Goal: Communication & Community: Participate in discussion

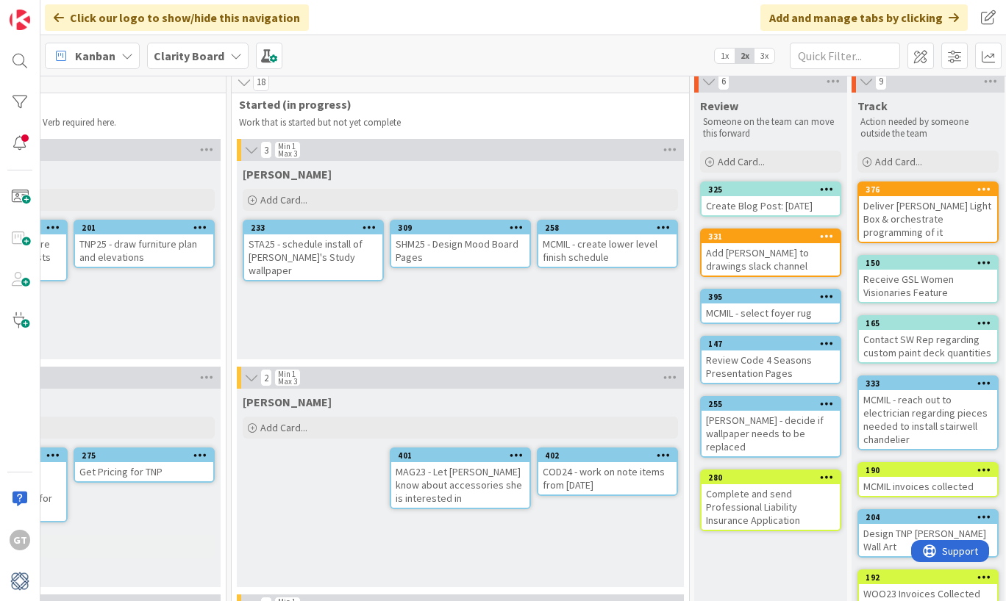
scroll to position [9, 1048]
click at [618, 240] on div "MCMIL - create lower level finish schedule" at bounding box center [606, 251] width 138 height 32
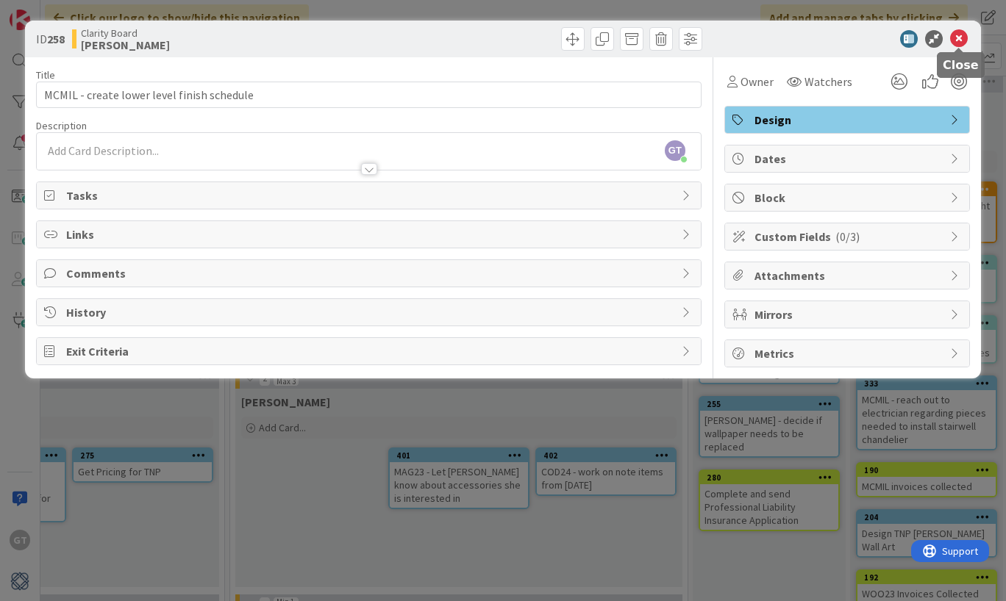
click at [956, 36] on icon at bounding box center [959, 39] width 18 height 18
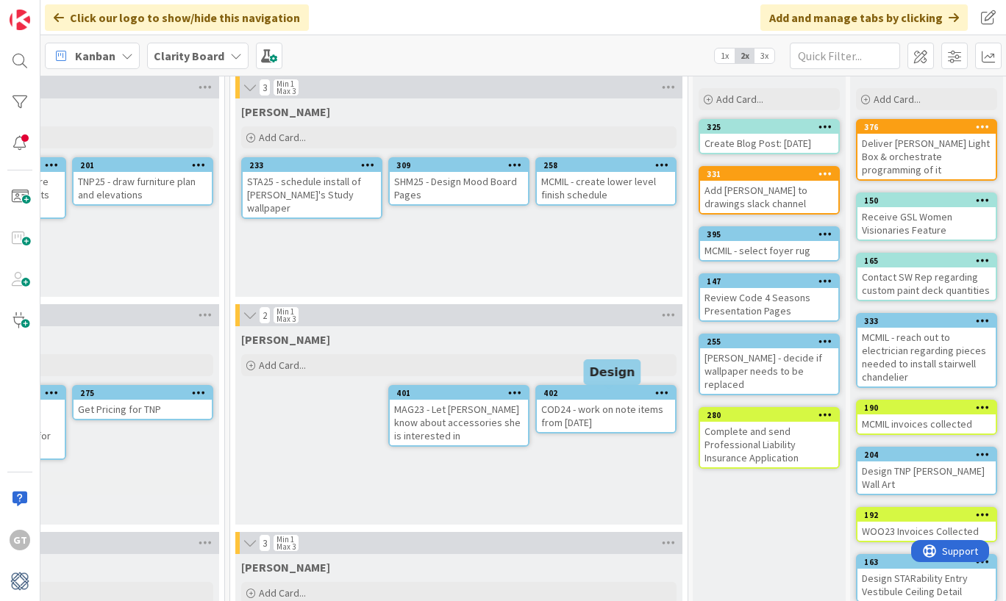
scroll to position [70, 1048]
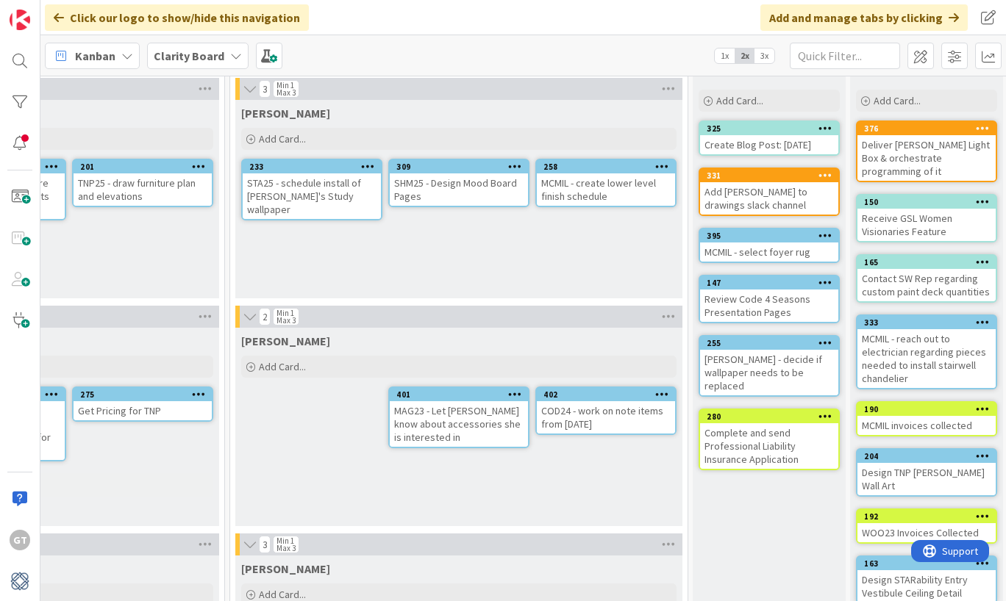
click at [469, 176] on div "SHM25 - Design Mood Board Pages" at bounding box center [459, 189] width 138 height 32
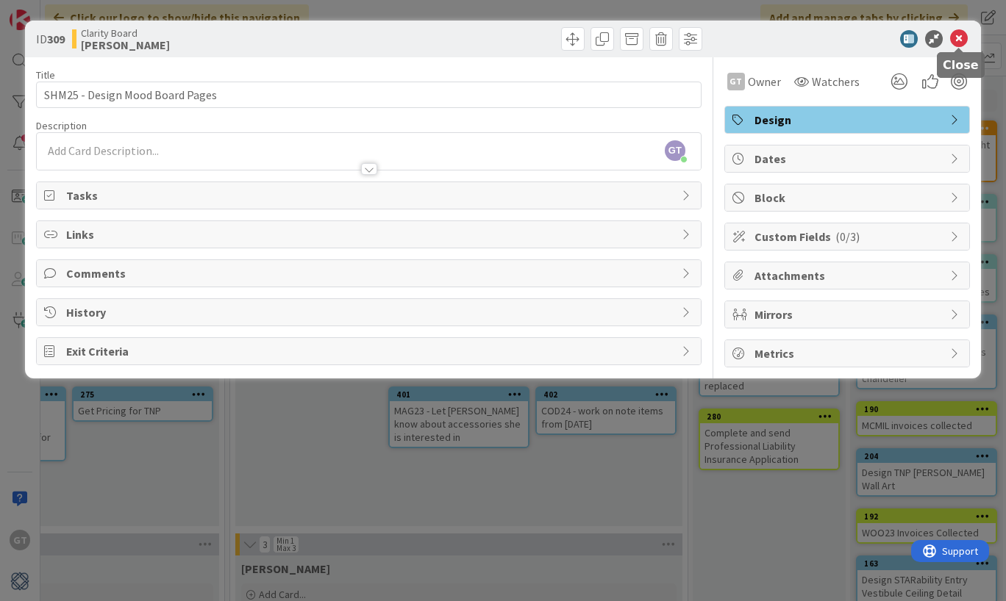
click at [956, 41] on icon at bounding box center [959, 39] width 18 height 18
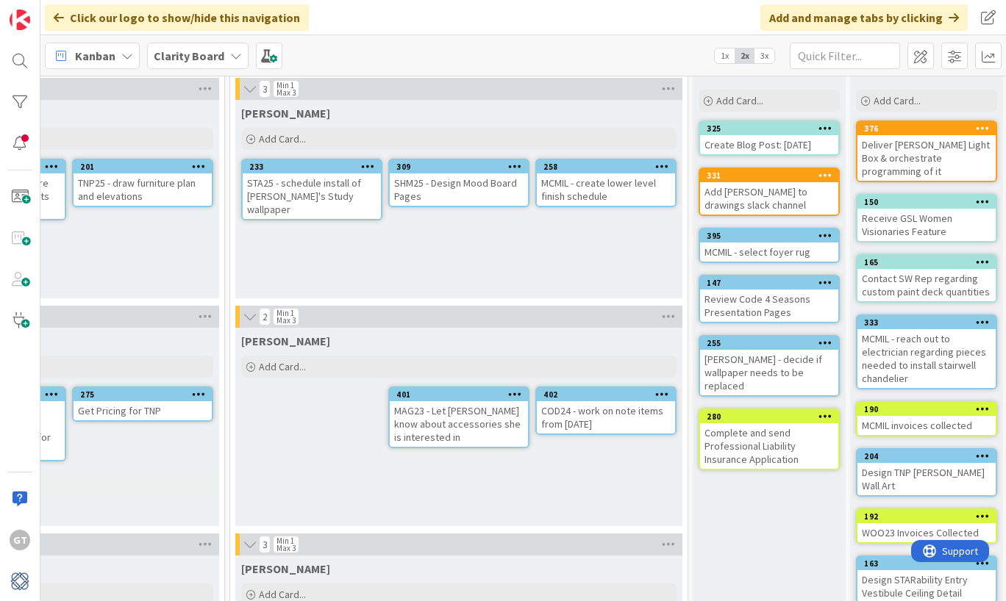
click at [486, 185] on div "SHM25 - Design Mood Board Pages" at bounding box center [459, 189] width 138 height 32
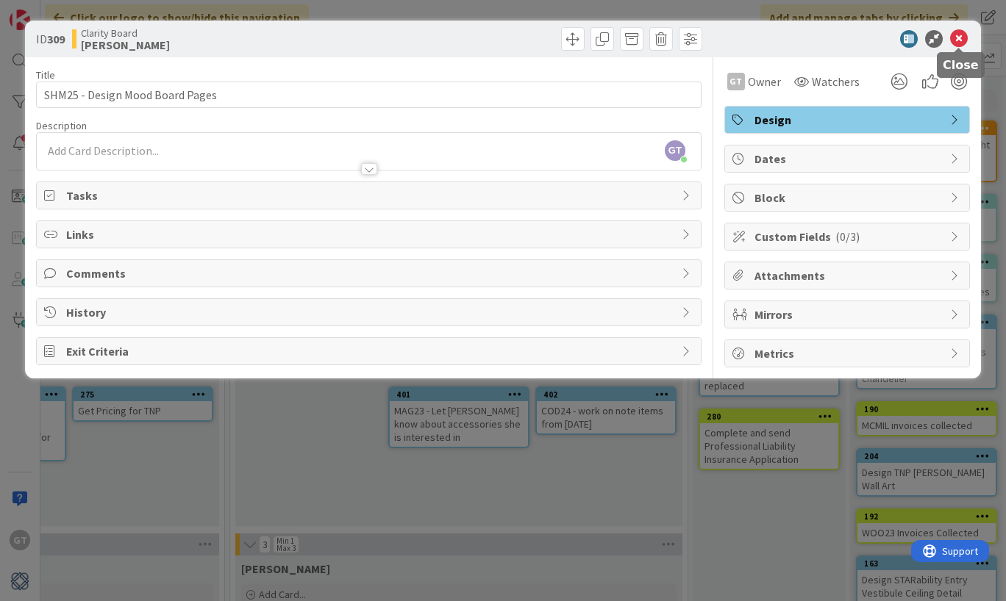
click at [956, 41] on icon at bounding box center [959, 39] width 18 height 18
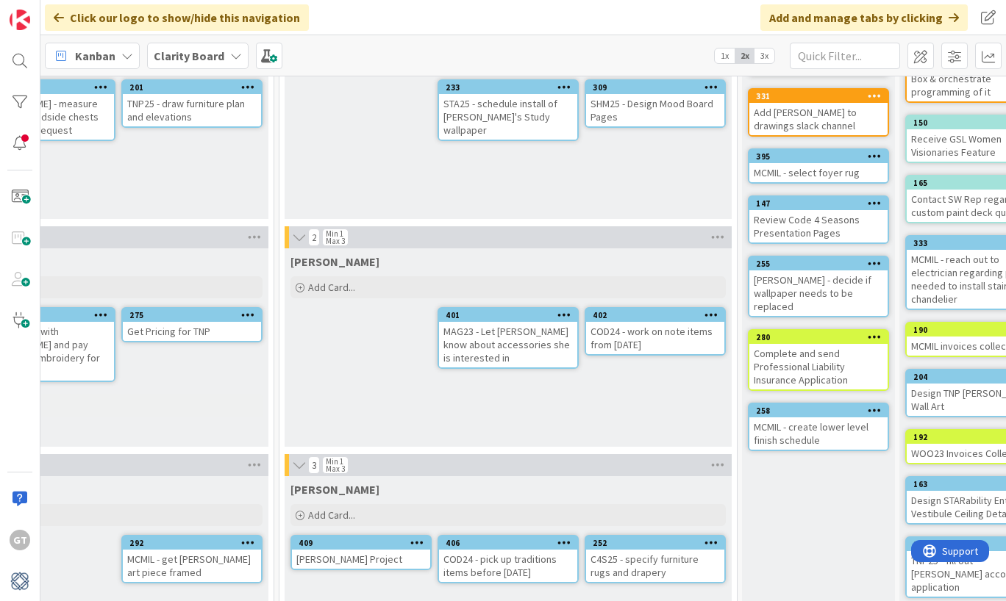
scroll to position [138, 999]
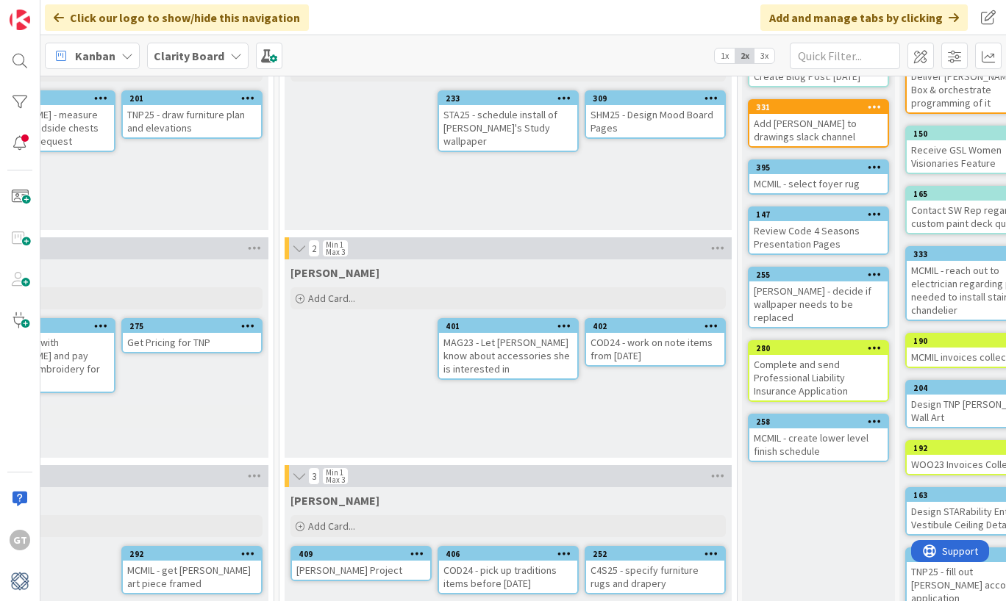
click at [653, 109] on div "SHM25 - Design Mood Board Pages" at bounding box center [655, 121] width 138 height 32
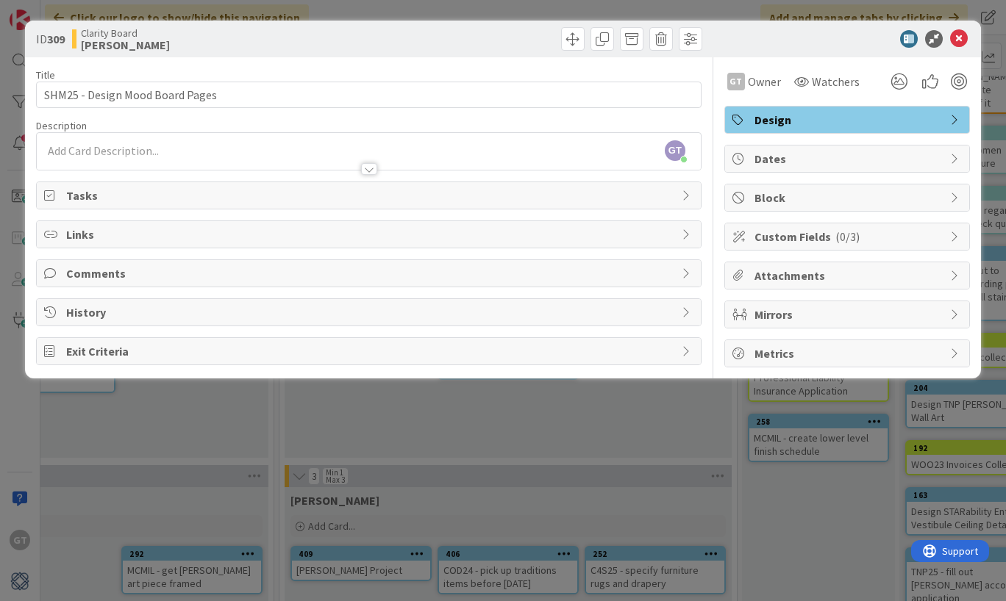
click at [933, 156] on span "Dates" at bounding box center [848, 159] width 188 height 18
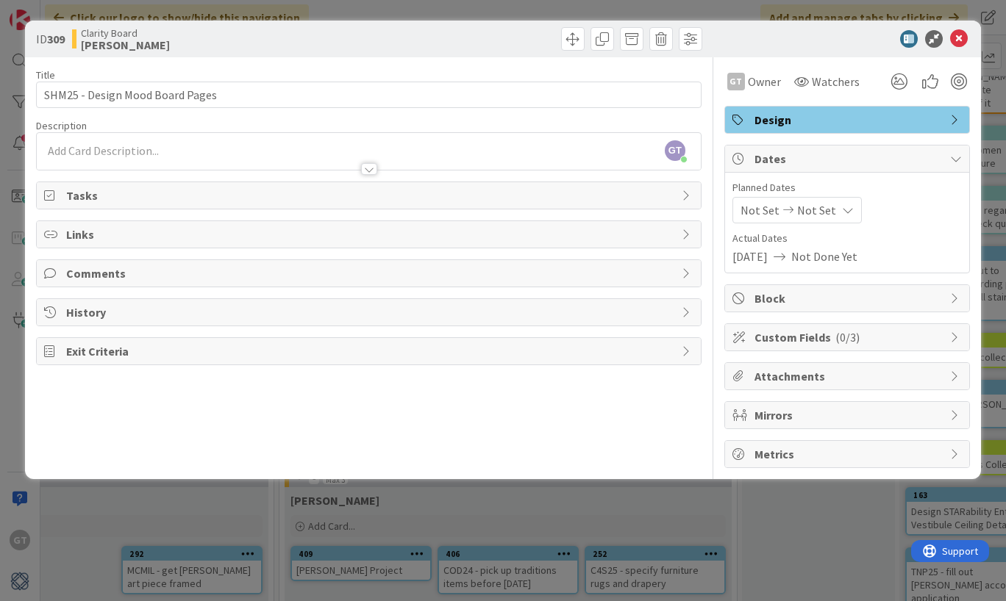
click at [933, 156] on span "Dates" at bounding box center [848, 159] width 188 height 18
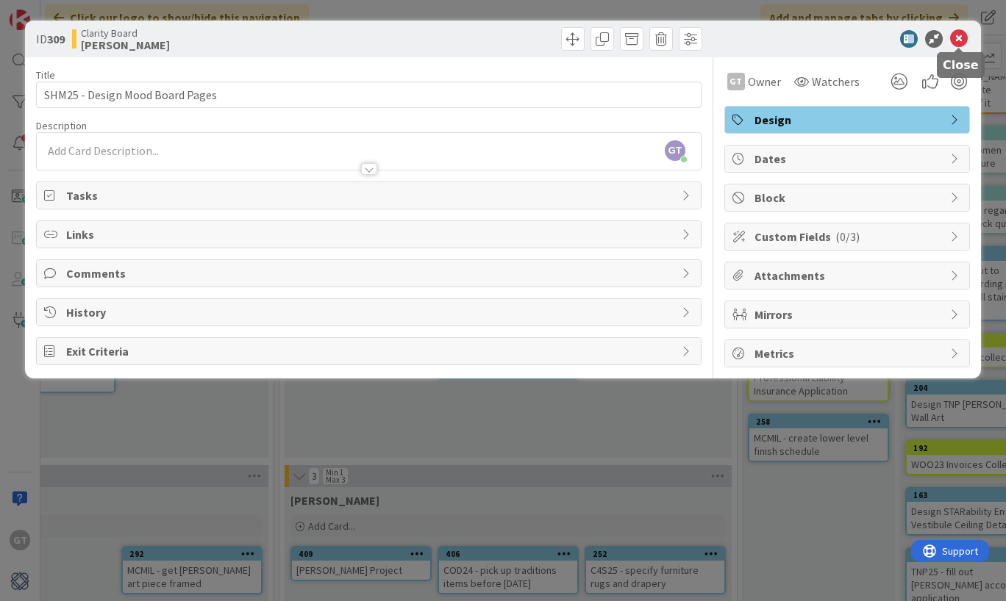
click at [959, 40] on icon at bounding box center [959, 39] width 18 height 18
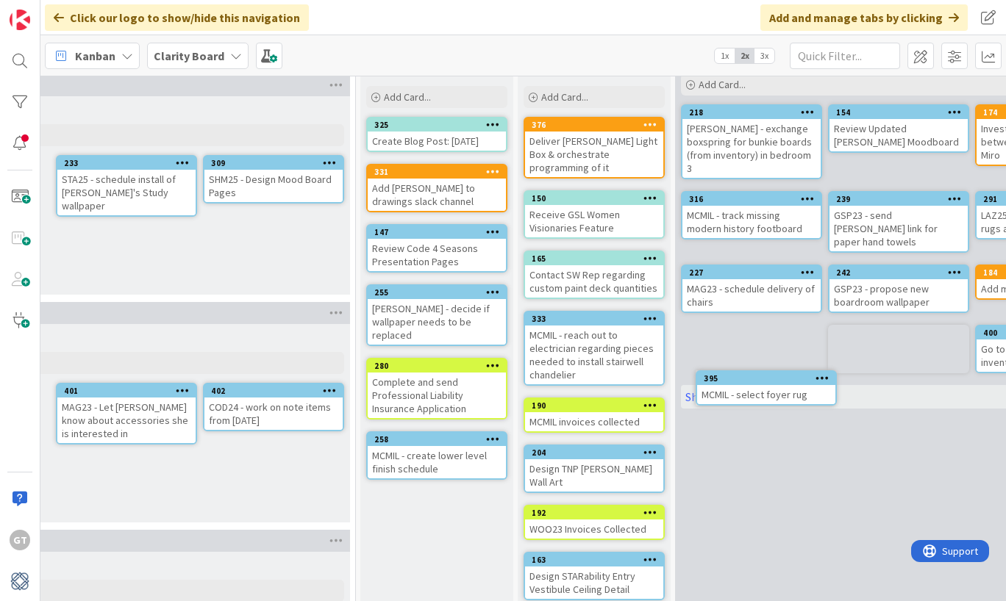
scroll to position [74, 1381]
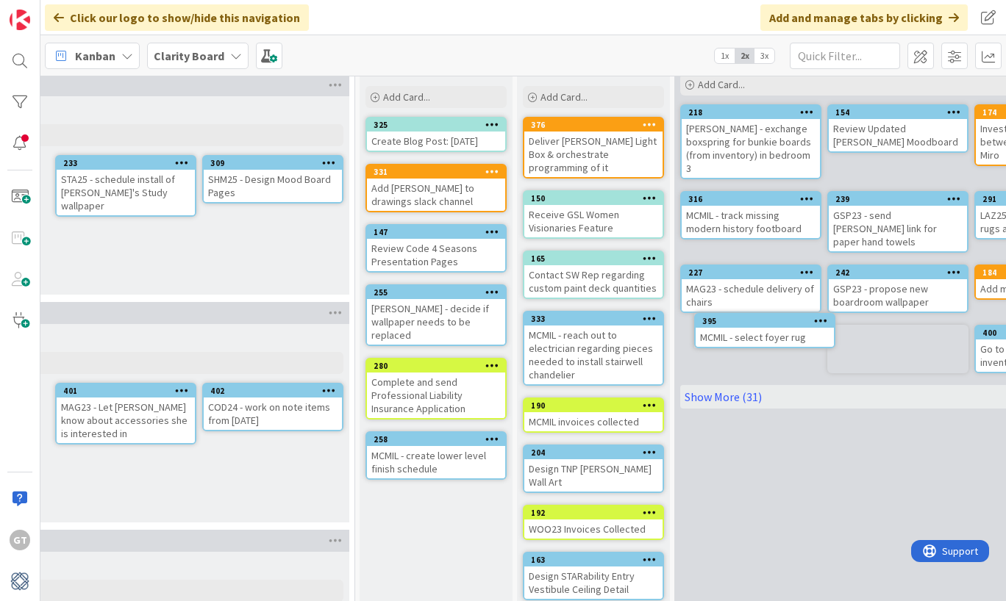
drag, startPoint x: 508, startPoint y: 230, endPoint x: 547, endPoint y: 233, distance: 39.1
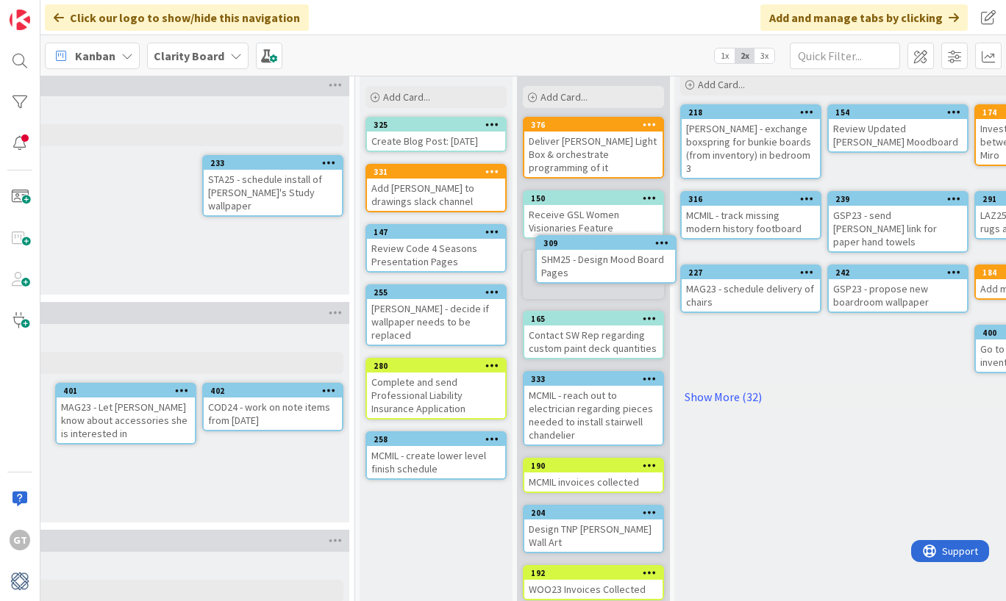
scroll to position [47, 1370]
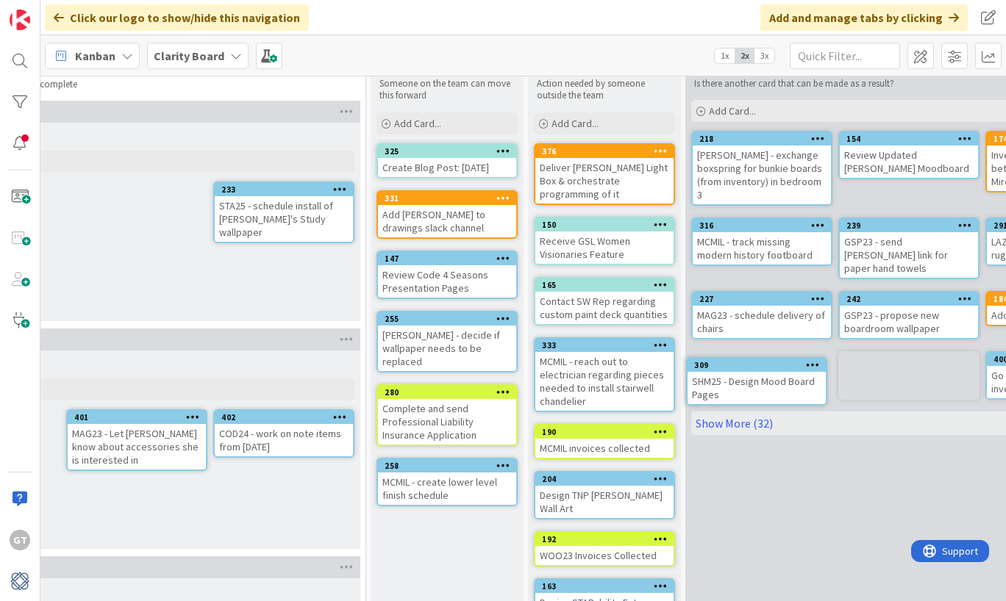
drag, startPoint x: 259, startPoint y: 190, endPoint x: 304, endPoint y: 190, distance: 45.6
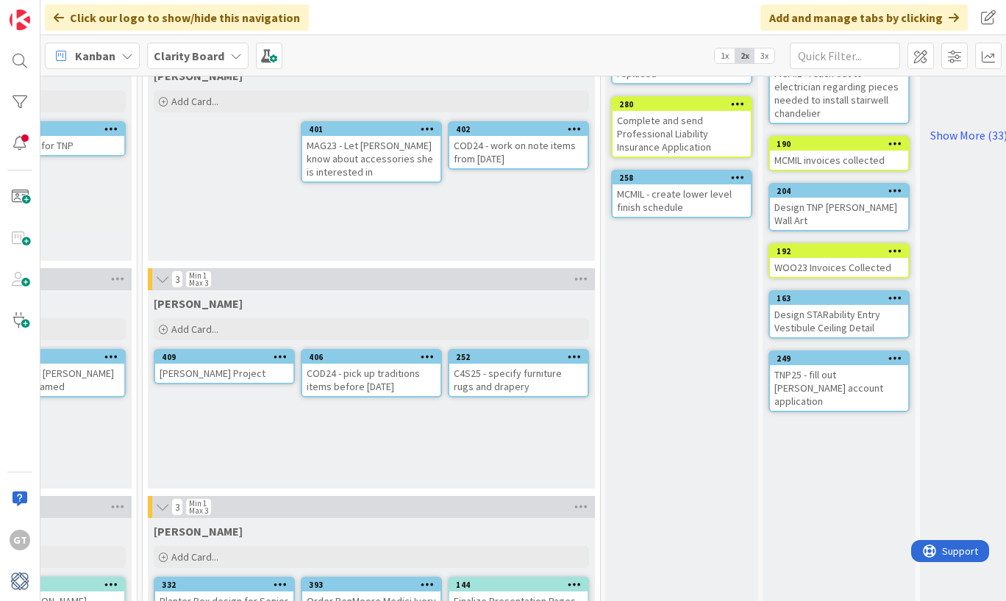
scroll to position [351, 1136]
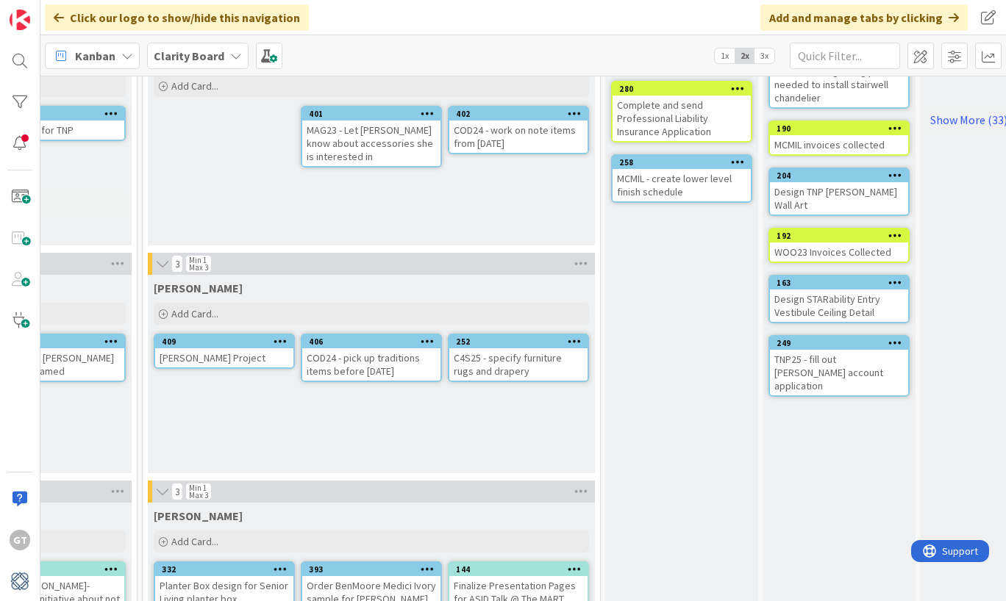
click at [237, 357] on div "[PERSON_NAME] Project" at bounding box center [224, 357] width 138 height 19
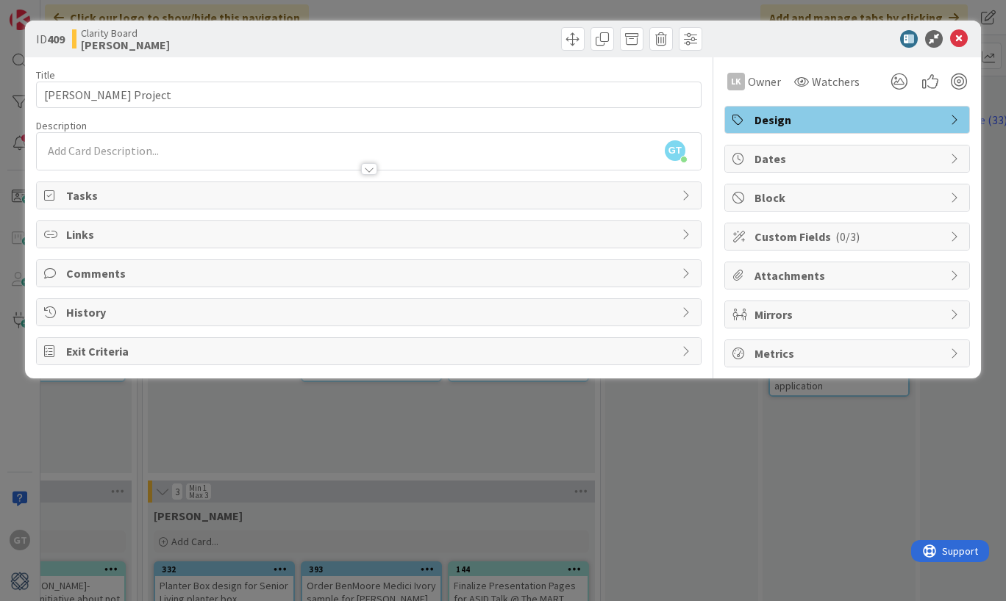
click at [274, 427] on div "ID 409 Clarity Board [PERSON_NAME] Title 20 / 128 [PERSON_NAME] Project Descrip…" at bounding box center [503, 300] width 1006 height 601
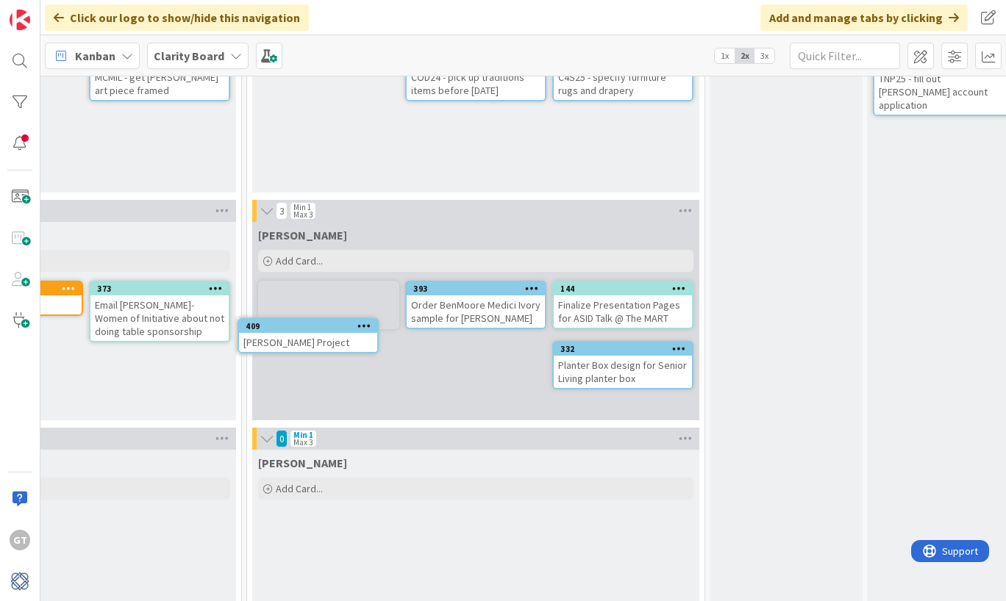
scroll to position [631, 1028]
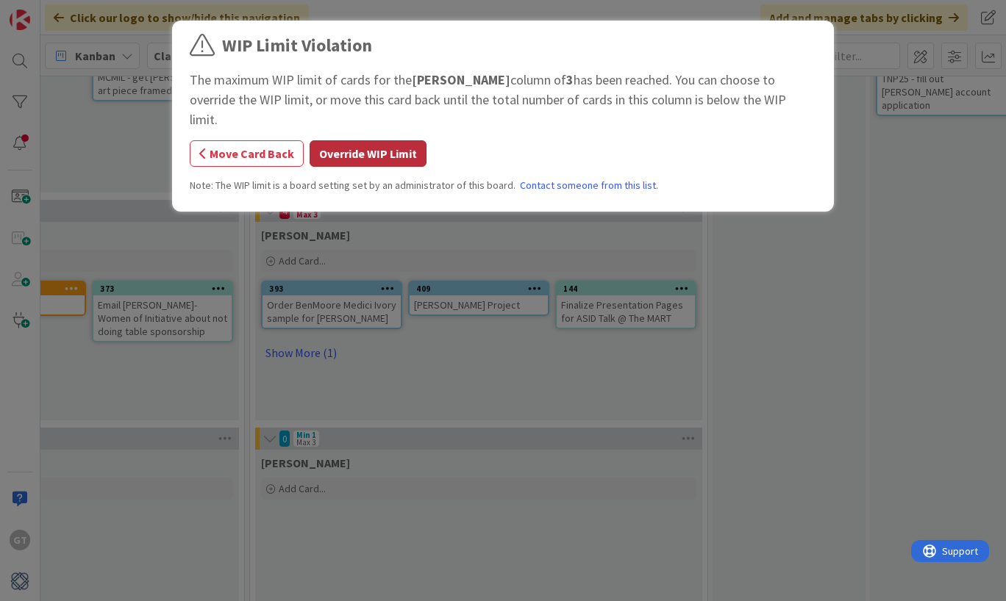
click at [341, 140] on button "Override WIP Limit" at bounding box center [367, 153] width 117 height 26
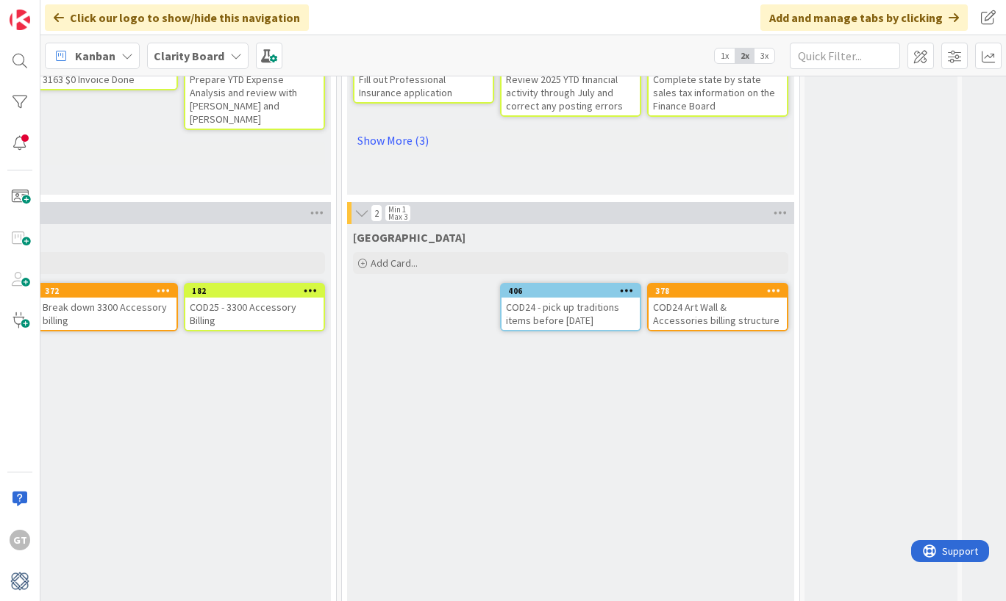
scroll to position [1311, 937]
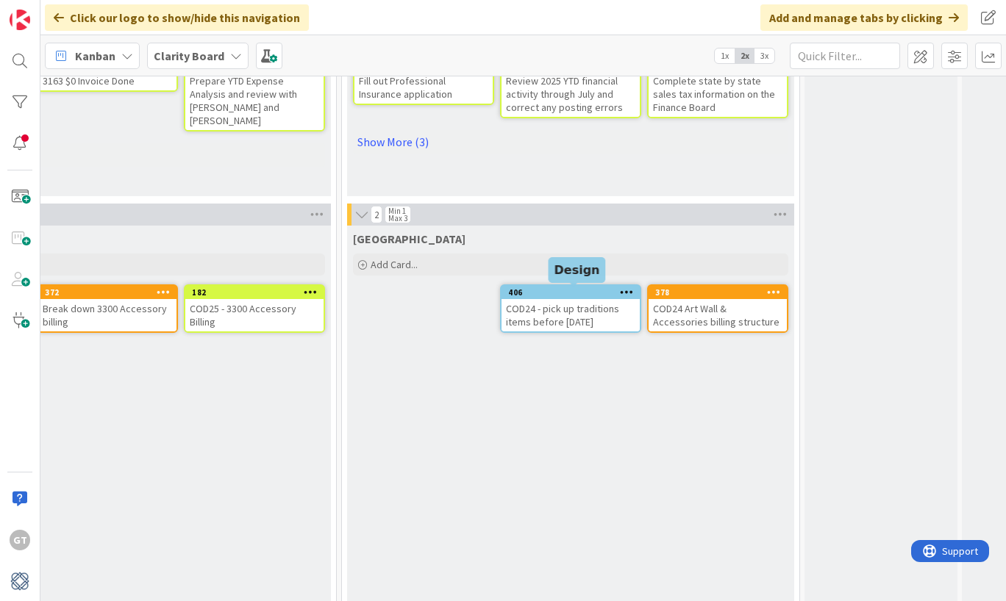
click at [565, 292] on div "406" at bounding box center [574, 292] width 132 height 10
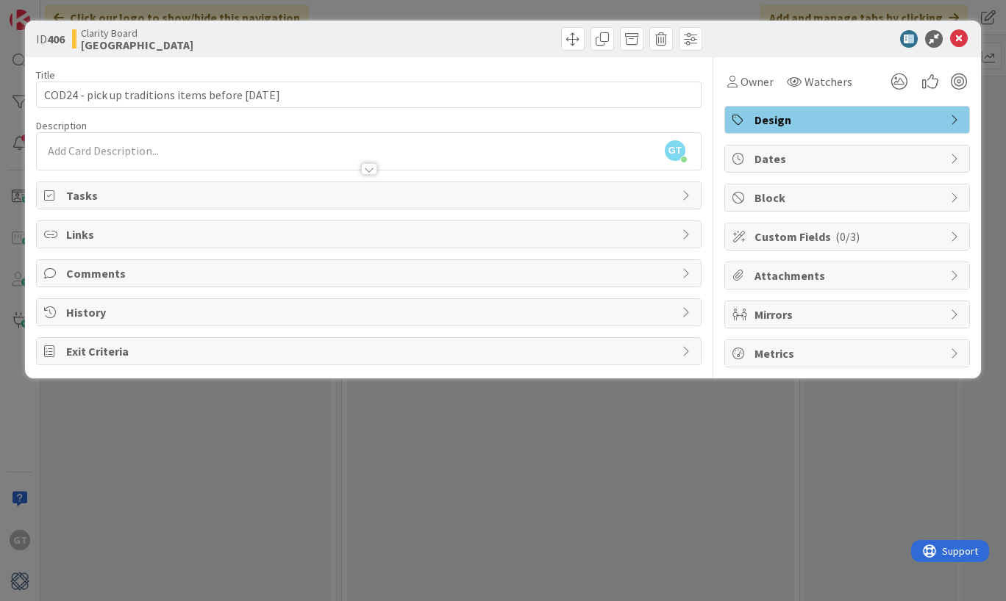
click at [863, 122] on span "Design" at bounding box center [848, 120] width 188 height 18
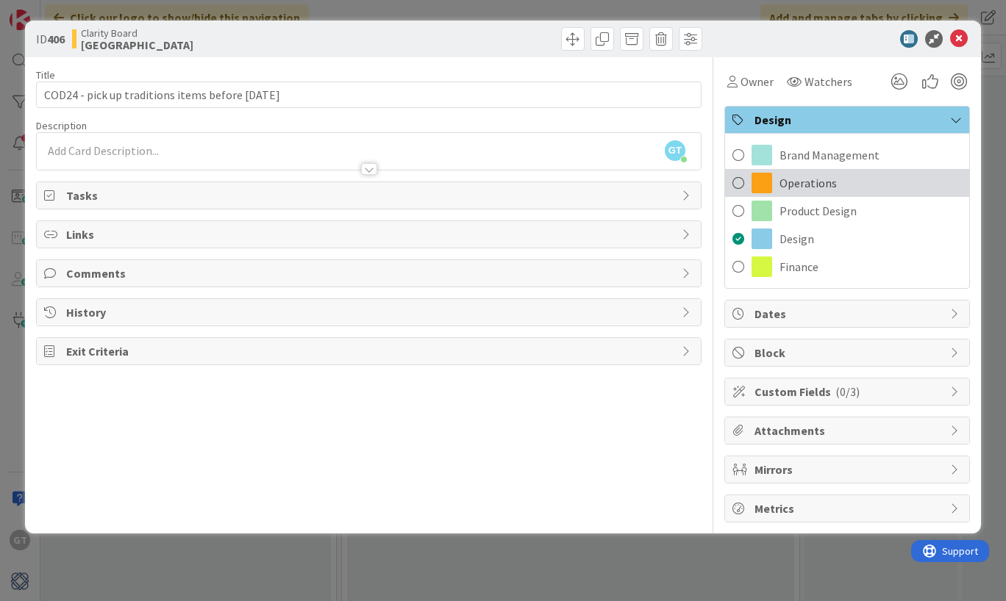
click at [784, 192] on div "Operations" at bounding box center [847, 183] width 244 height 28
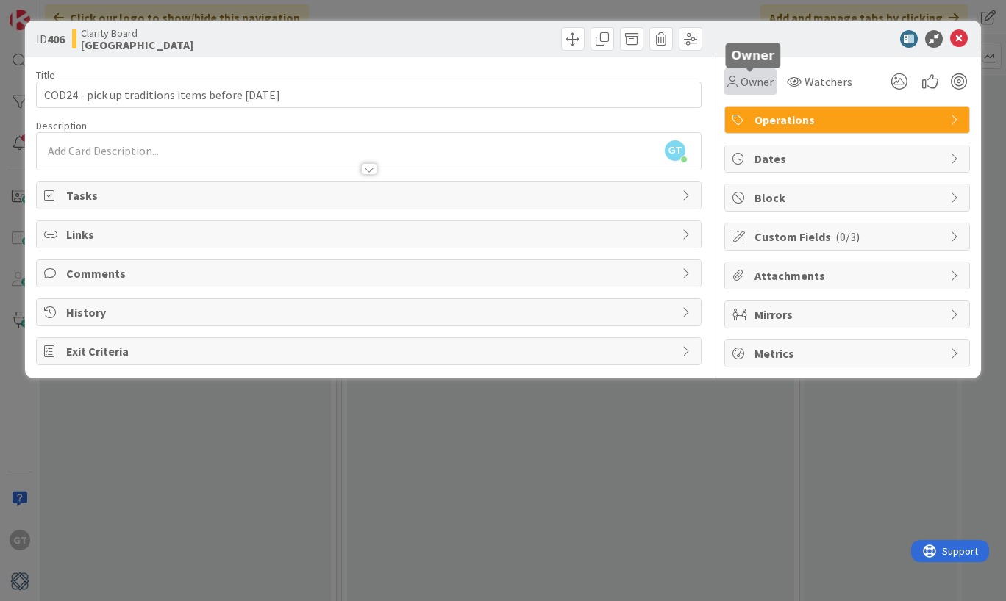
click at [751, 83] on span "Owner" at bounding box center [756, 82] width 33 height 18
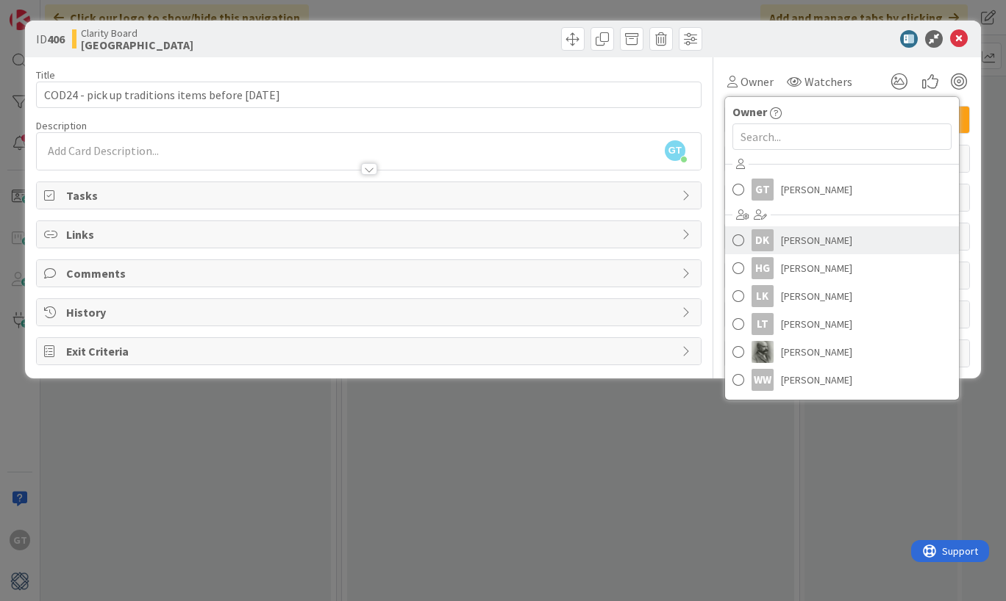
click at [744, 242] on link "DK [PERSON_NAME]" at bounding box center [842, 240] width 234 height 28
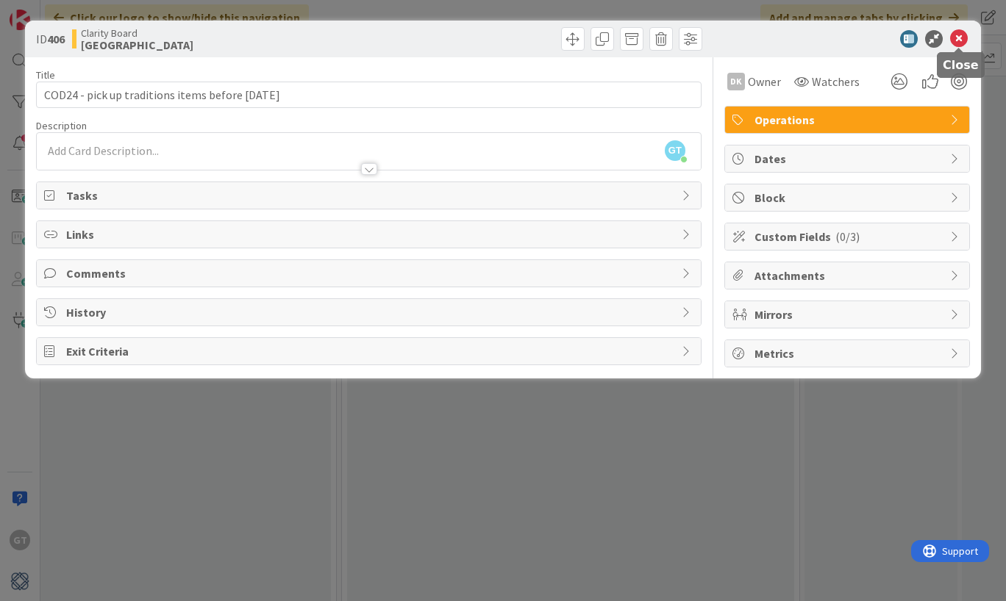
click at [956, 37] on icon at bounding box center [959, 39] width 18 height 18
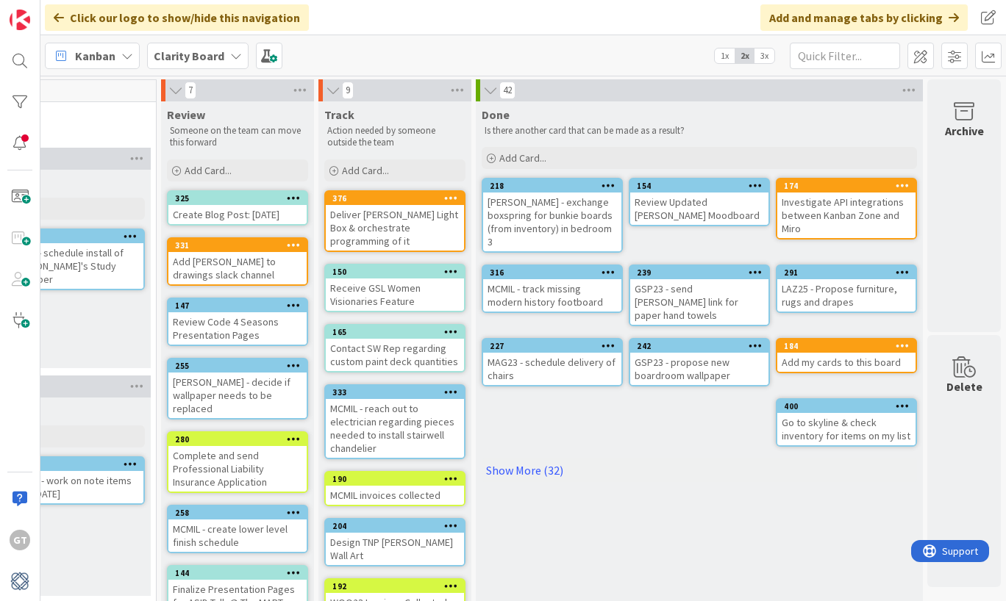
scroll to position [0, 1580]
click at [530, 459] on link "Show More (32)" at bounding box center [699, 471] width 435 height 24
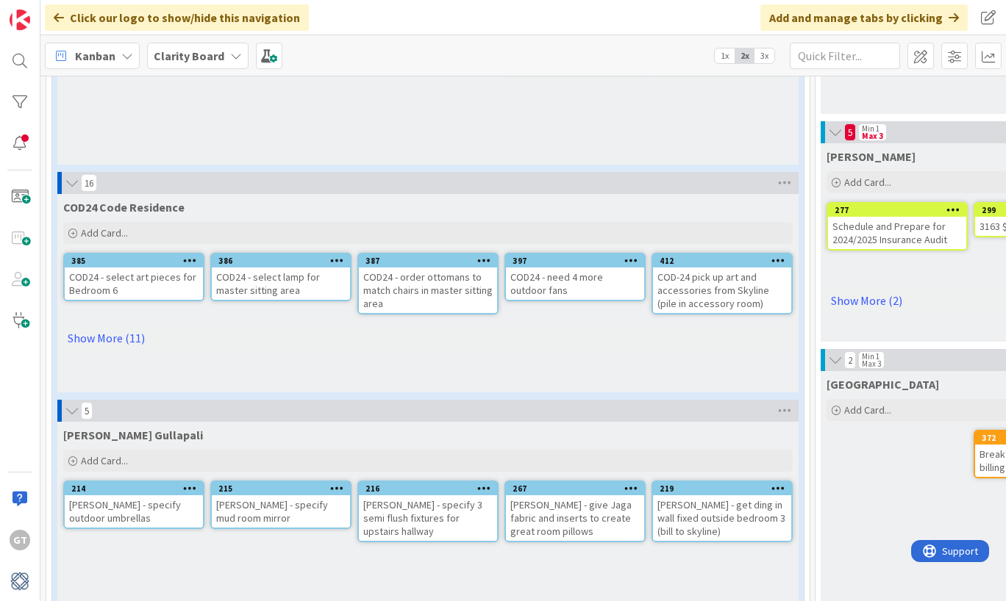
scroll to position [939, 0]
click at [99, 336] on link "Show More (11)" at bounding box center [427, 338] width 729 height 24
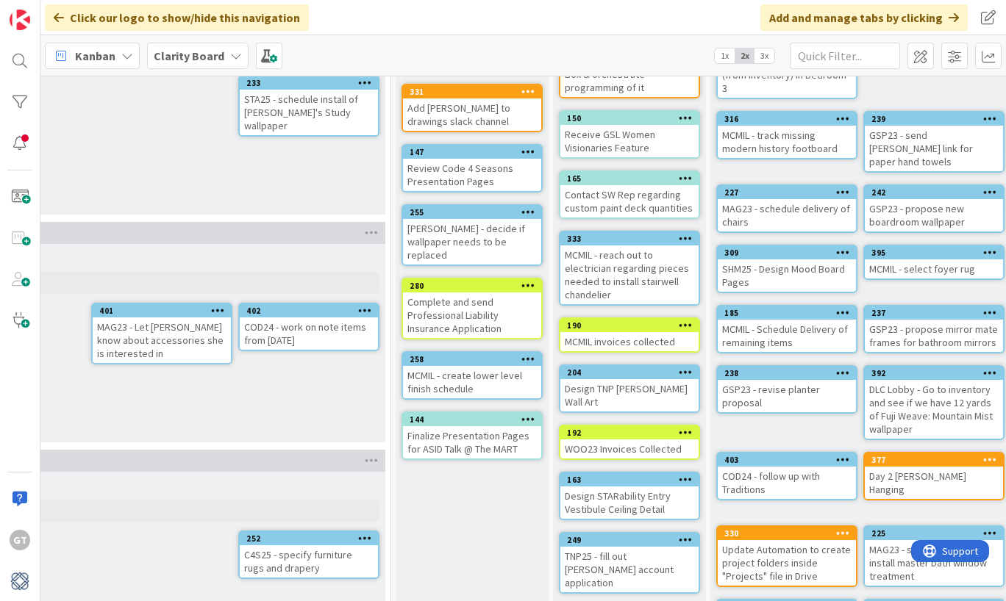
scroll to position [154, 1346]
click at [639, 534] on div "249" at bounding box center [628, 540] width 138 height 13
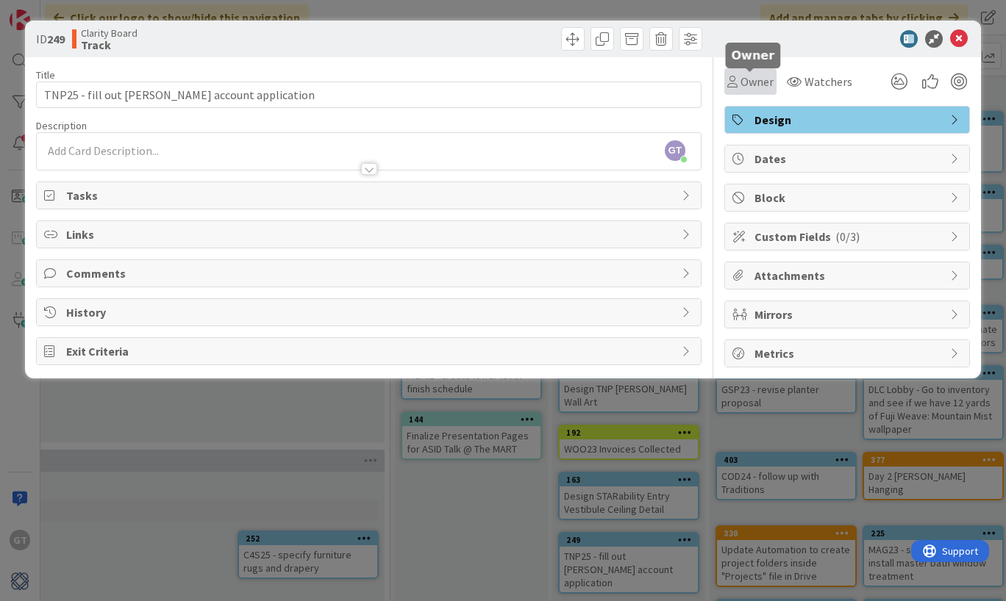
click at [766, 83] on span "Owner" at bounding box center [756, 82] width 33 height 18
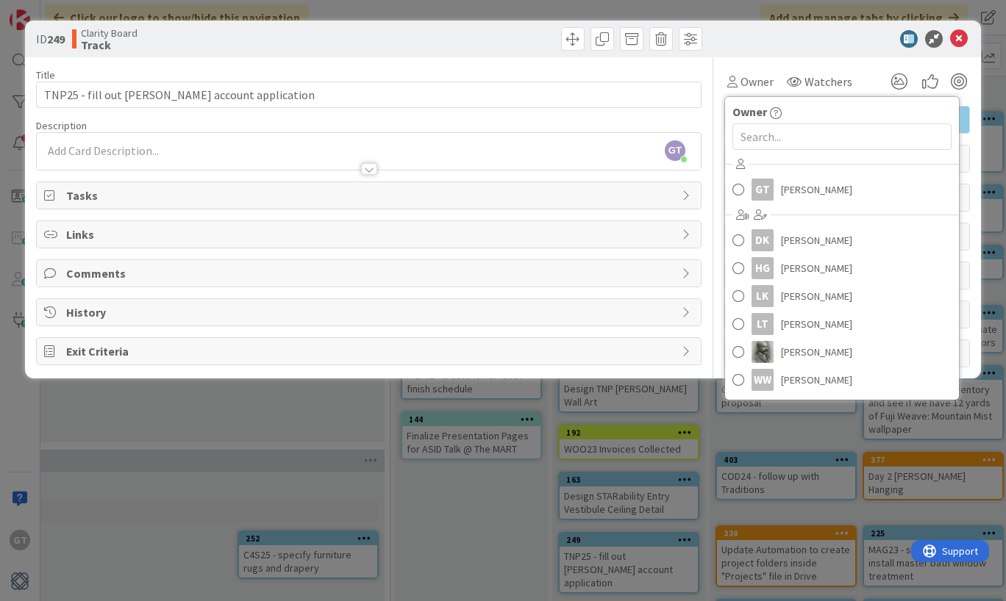
click at [774, 60] on div "Owner Owner GT [PERSON_NAME] DK [PERSON_NAME] [PERSON_NAME] [PERSON_NAME] [PERS…" at bounding box center [847, 75] width 246 height 37
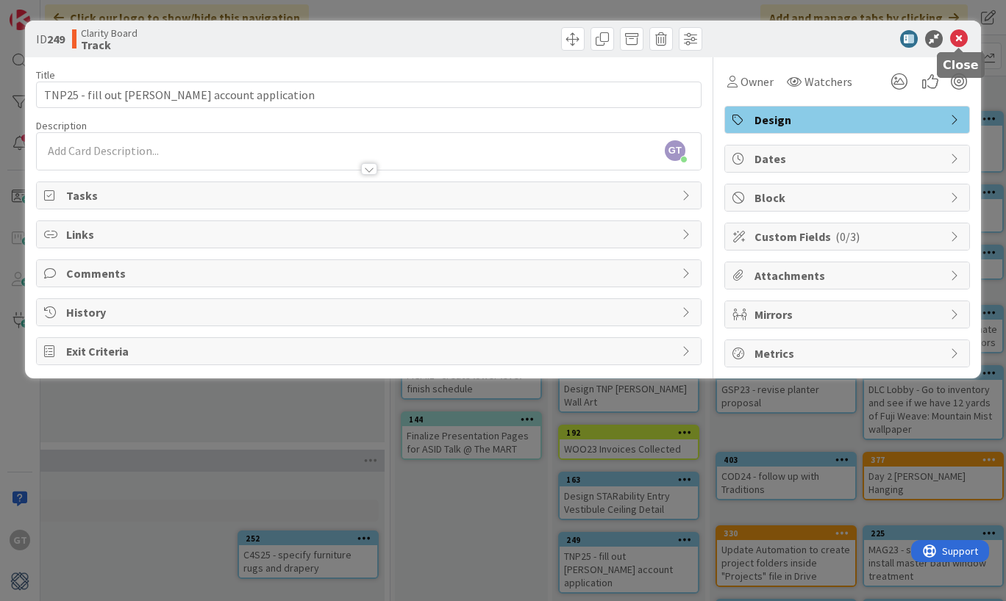
click at [955, 40] on icon at bounding box center [959, 39] width 18 height 18
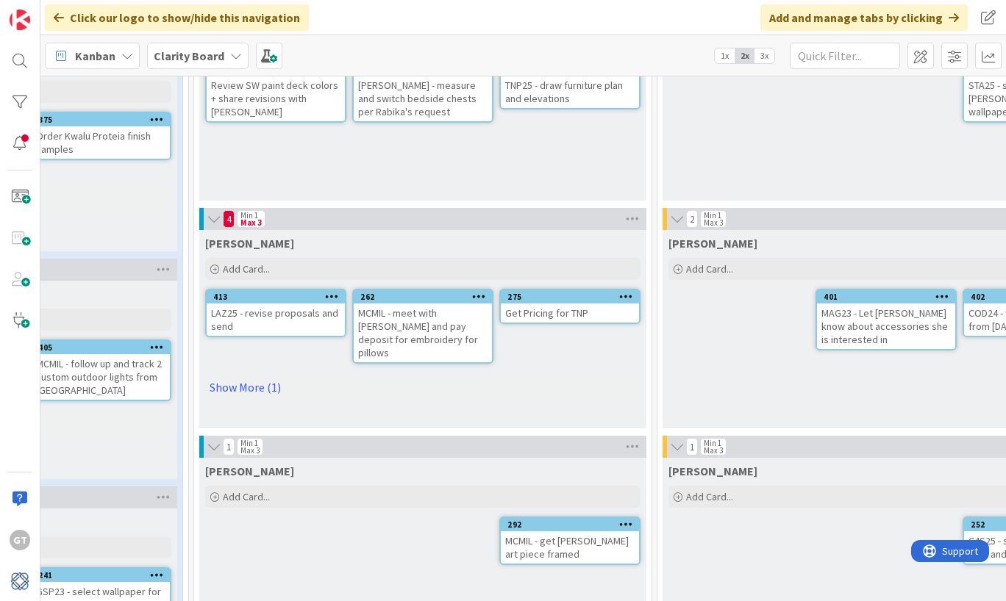
scroll to position [172, 621]
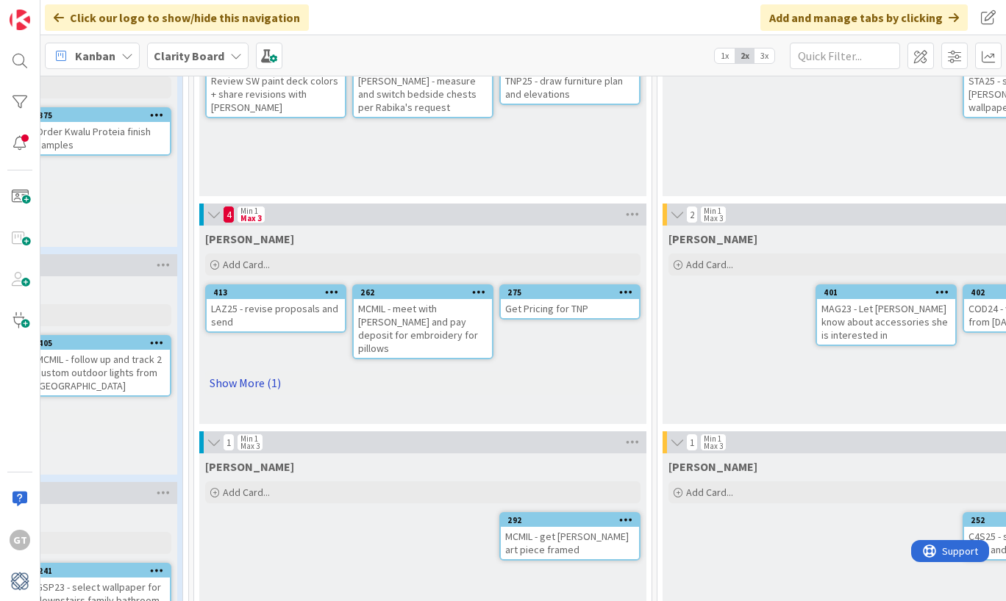
click at [240, 371] on link "Show More (1)" at bounding box center [422, 383] width 435 height 24
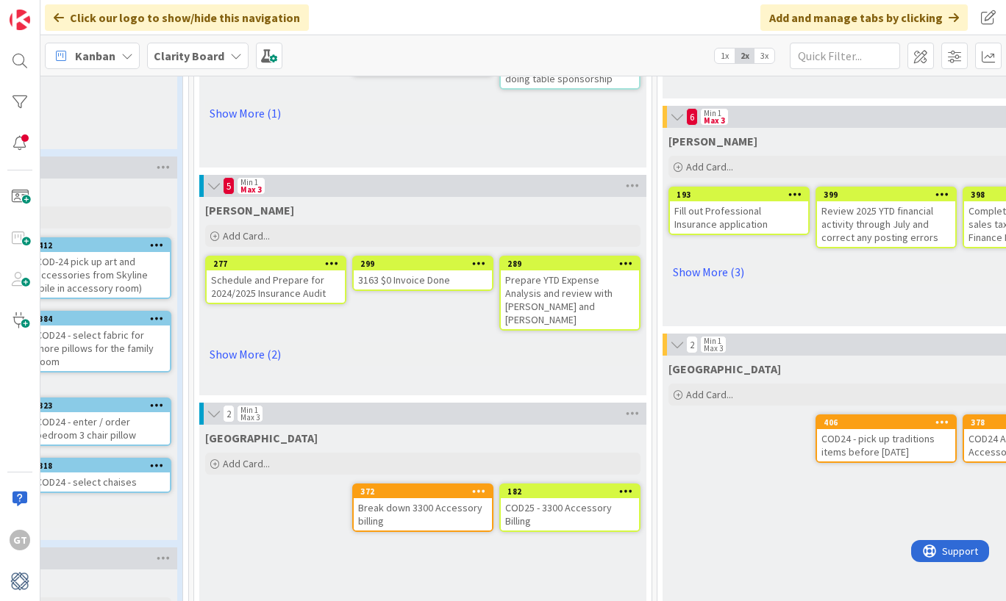
scroll to position [954, 621]
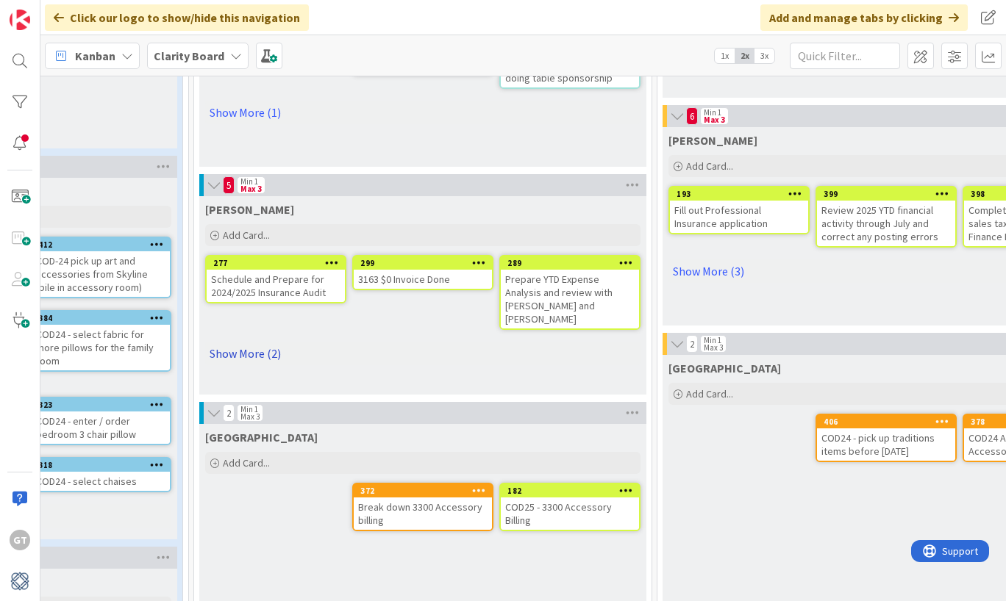
click at [246, 342] on link "Show More (2)" at bounding box center [422, 354] width 435 height 24
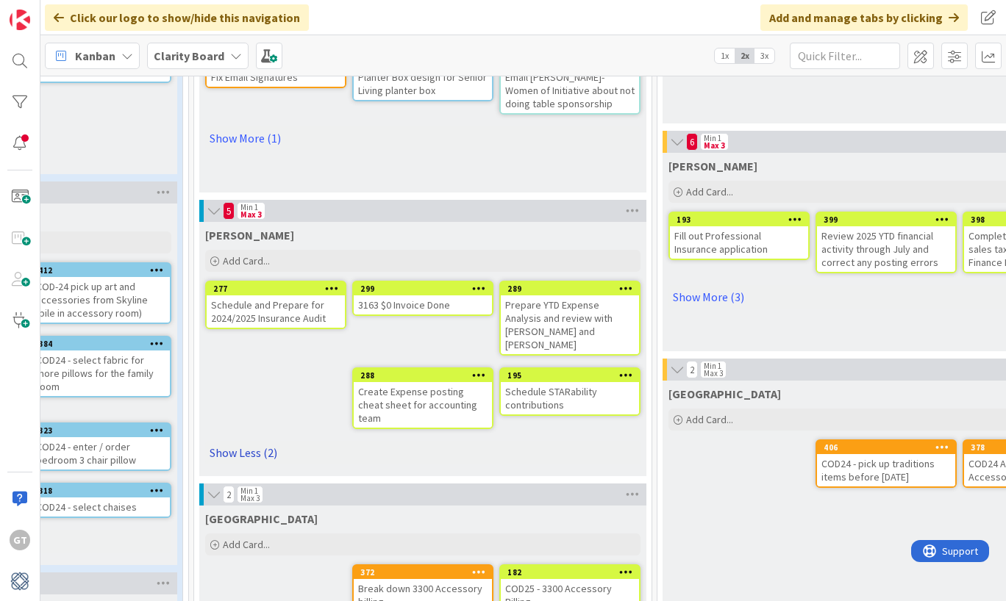
scroll to position [923, 621]
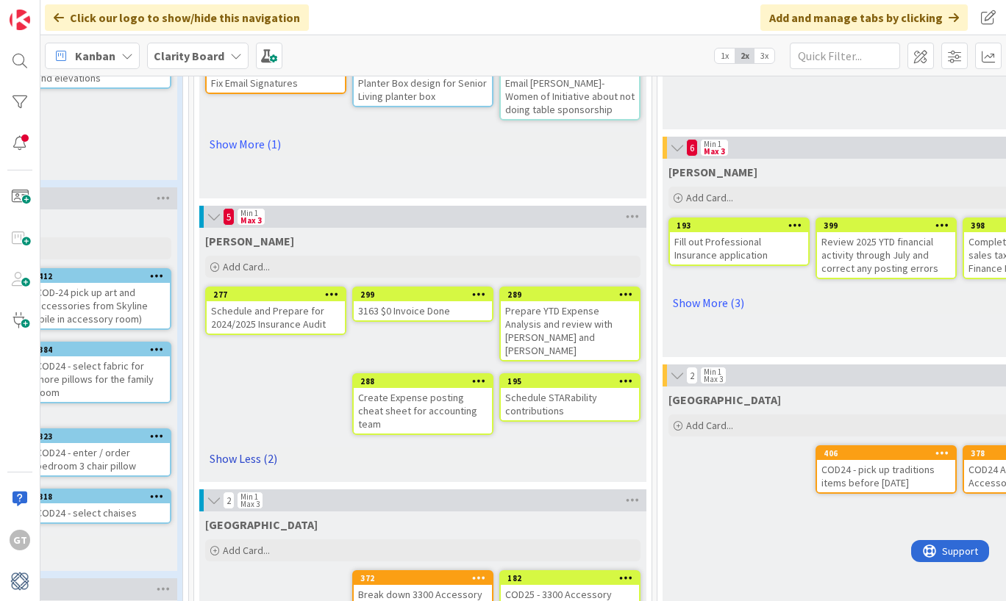
click at [246, 447] on link "Show Less (2)" at bounding box center [422, 459] width 435 height 24
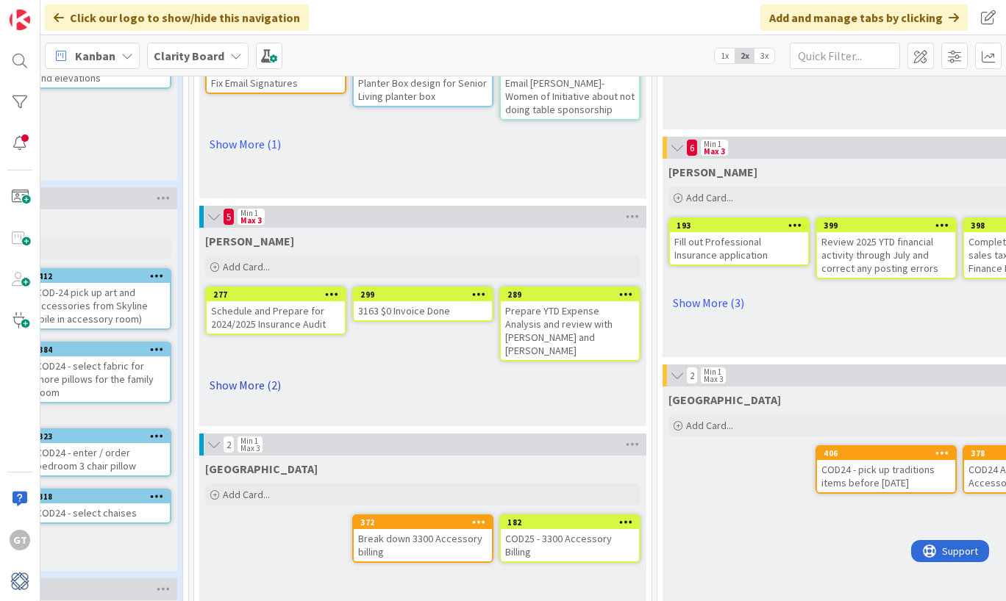
click at [241, 373] on link "Show More (2)" at bounding box center [422, 385] width 435 height 24
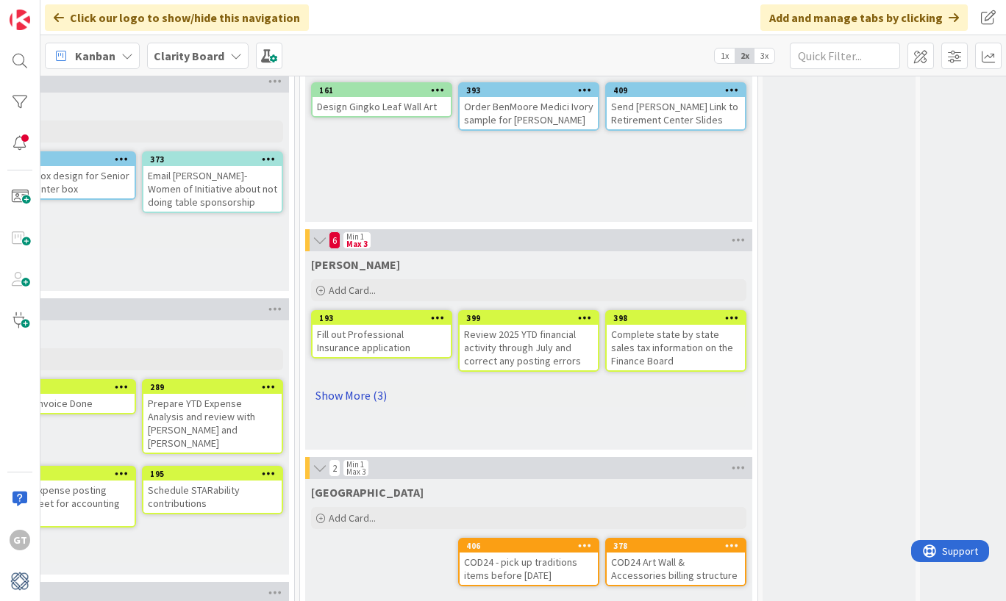
scroll to position [825, 978]
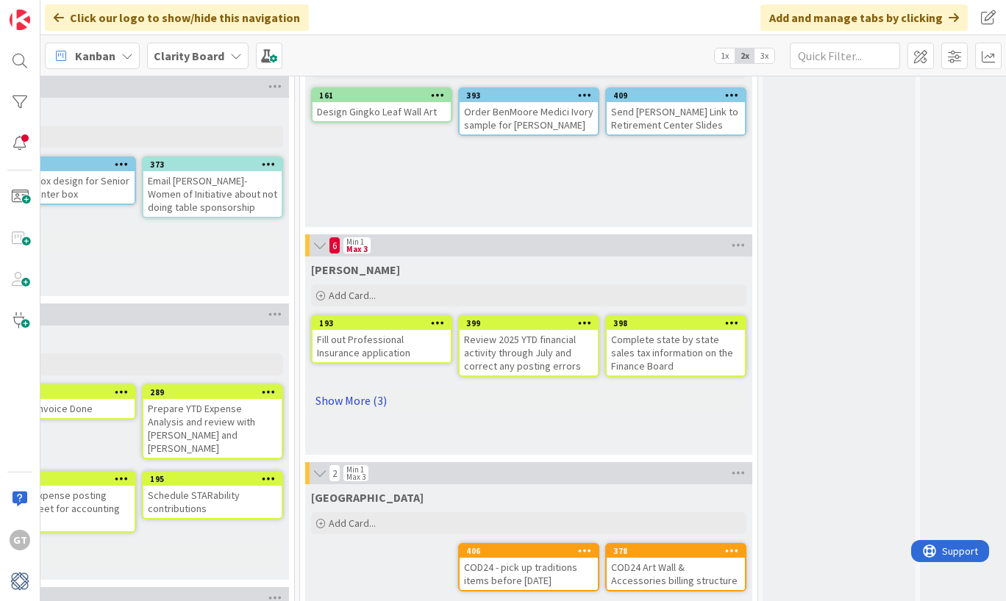
click at [360, 406] on link "Show More (3)" at bounding box center [528, 401] width 435 height 24
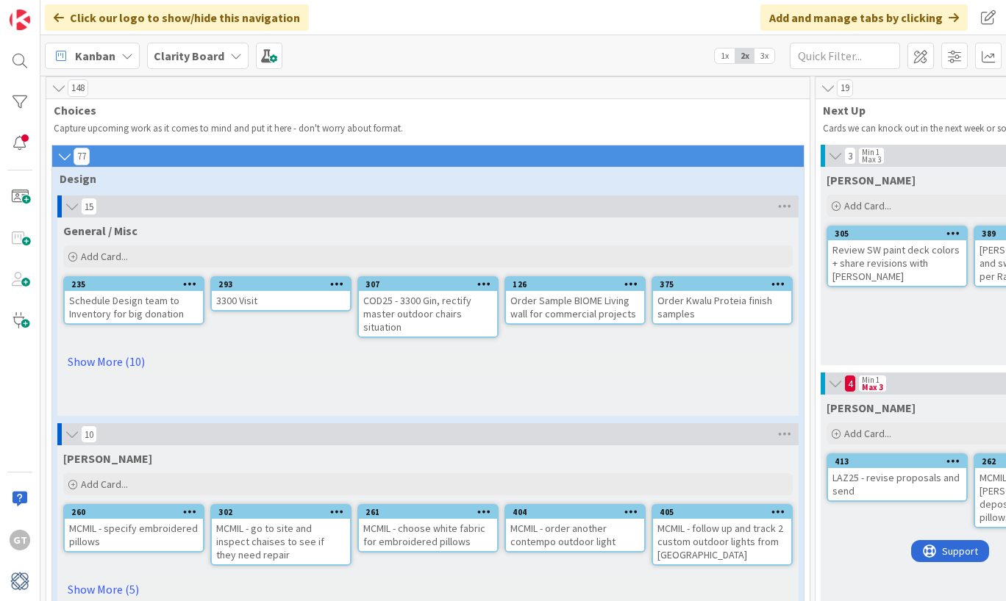
scroll to position [3, 0]
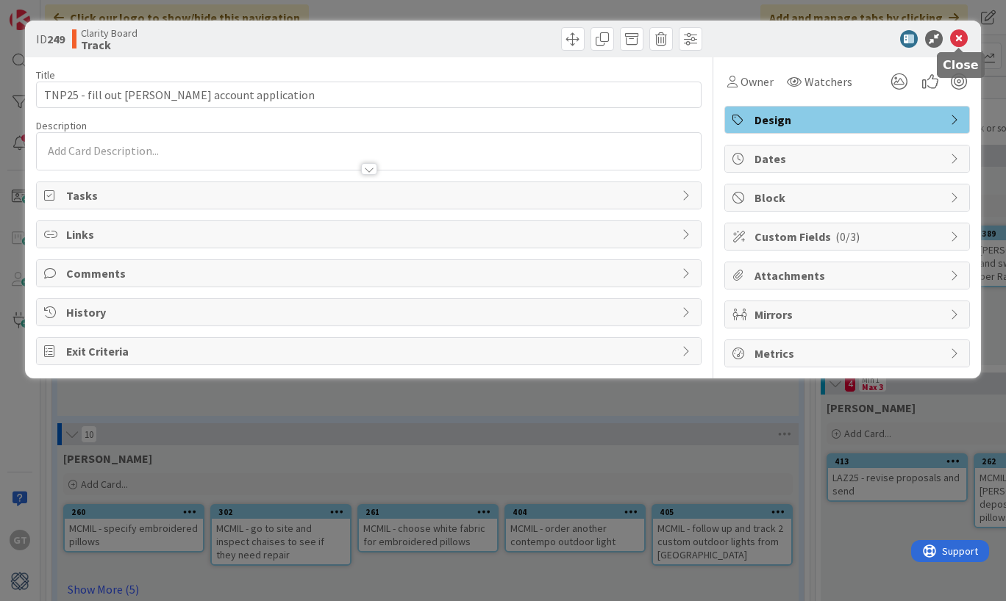
click at [959, 36] on icon at bounding box center [959, 39] width 18 height 18
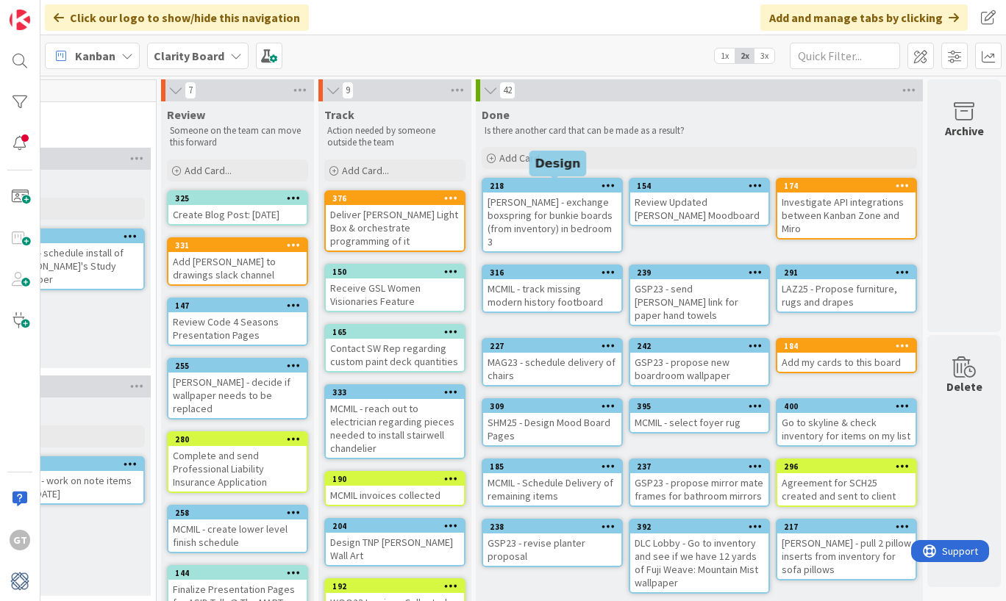
scroll to position [0, 1580]
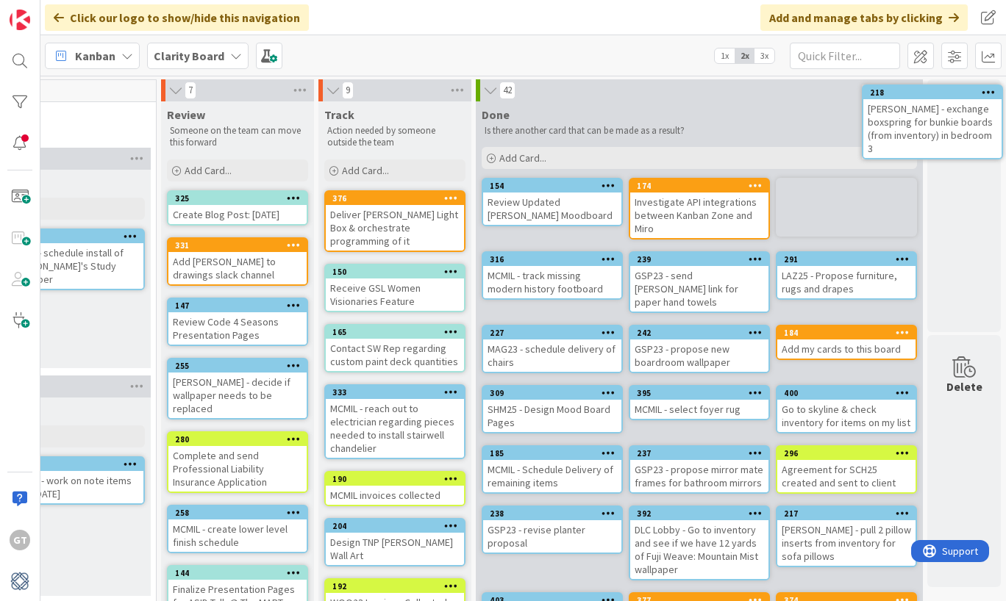
drag, startPoint x: 528, startPoint y: 205, endPoint x: 563, endPoint y: 201, distance: 35.5
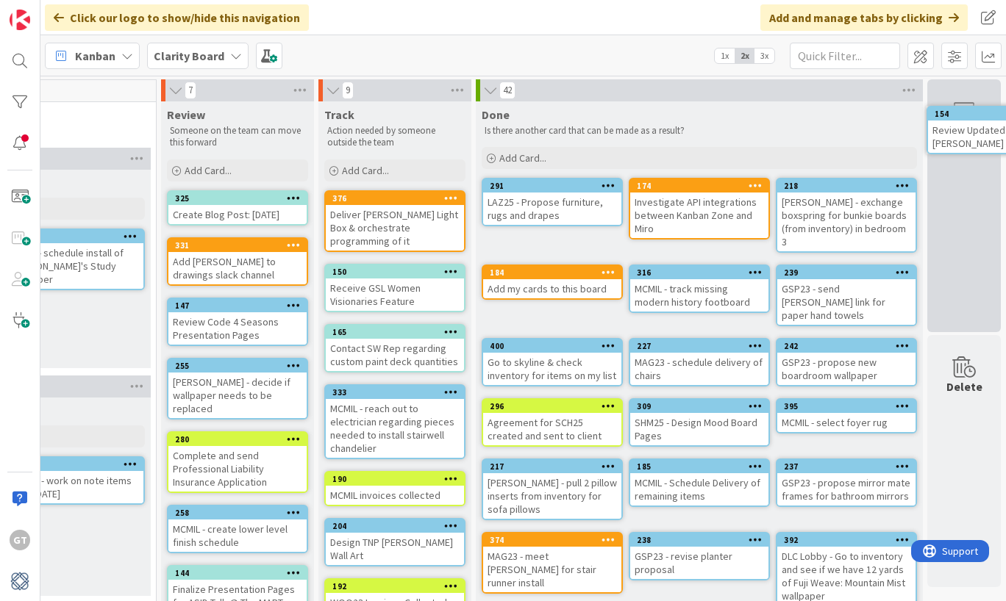
drag, startPoint x: 509, startPoint y: 196, endPoint x: 552, endPoint y: 196, distance: 43.4
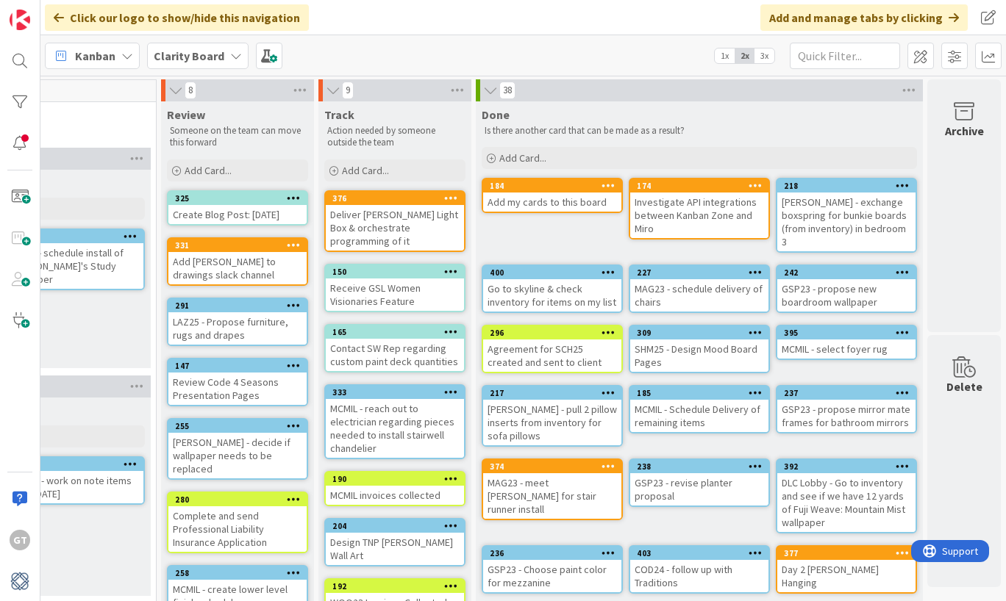
click at [541, 190] on div "184" at bounding box center [556, 186] width 132 height 10
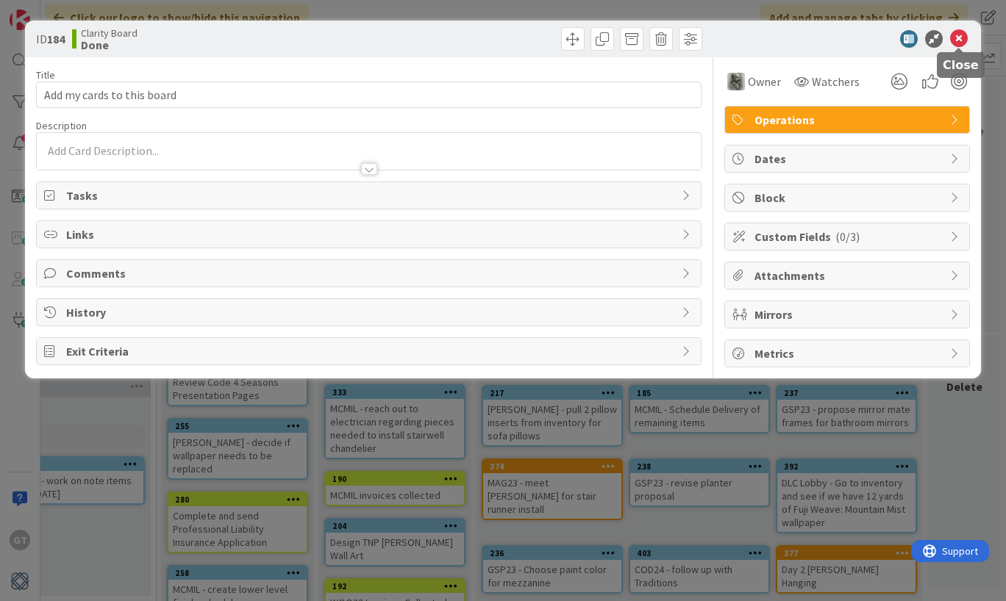
click at [958, 41] on icon at bounding box center [959, 39] width 18 height 18
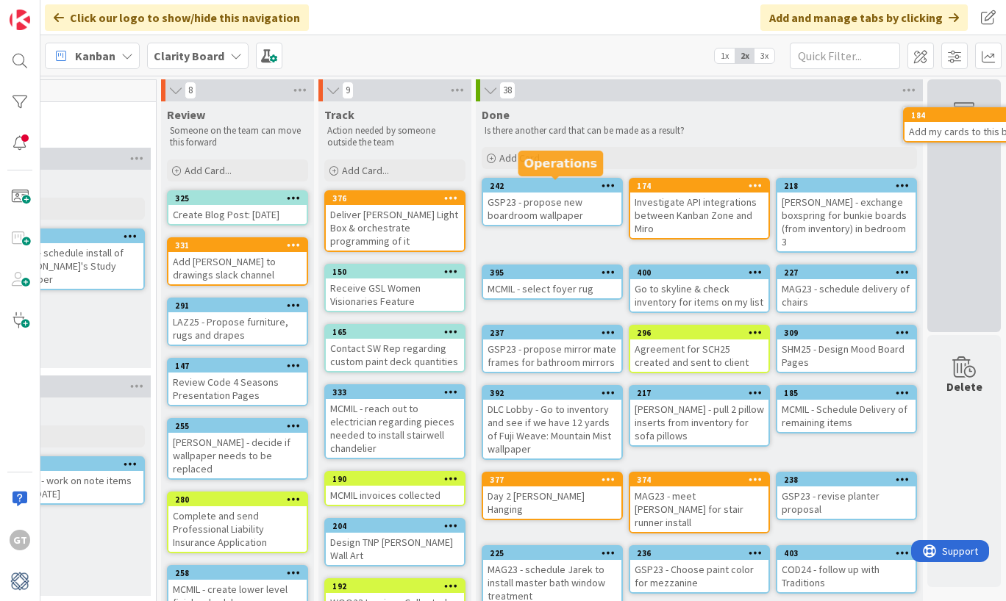
drag, startPoint x: 531, startPoint y: 192, endPoint x: 576, endPoint y: 183, distance: 46.4
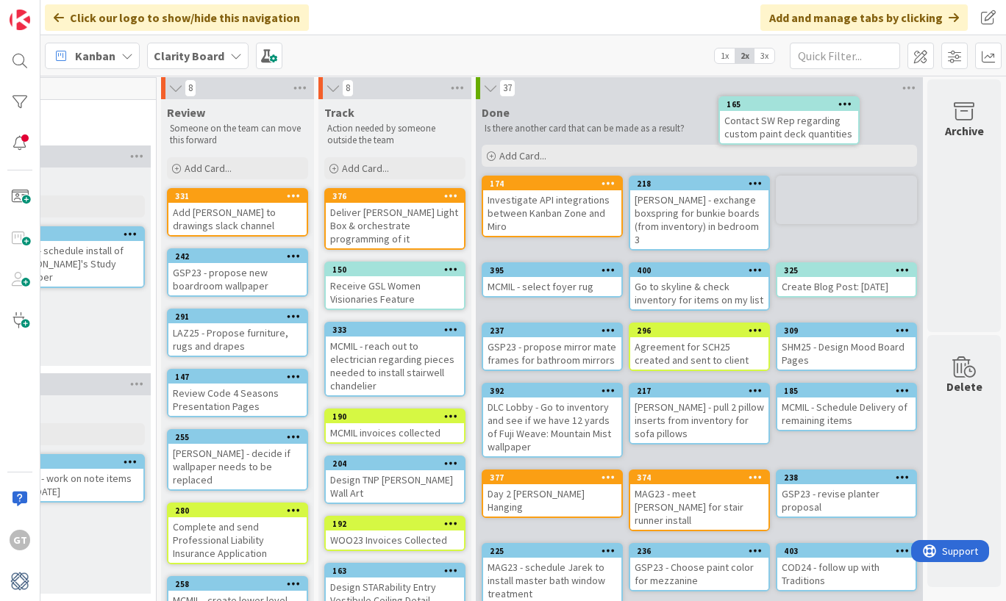
scroll to position [0, 1580]
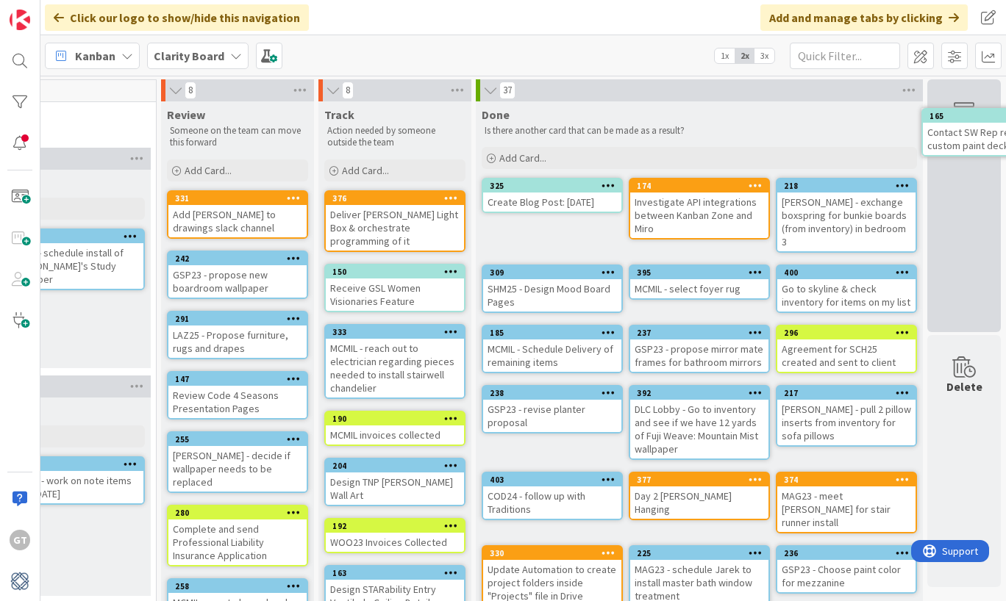
drag, startPoint x: 521, startPoint y: 201, endPoint x: 565, endPoint y: 190, distance: 45.5
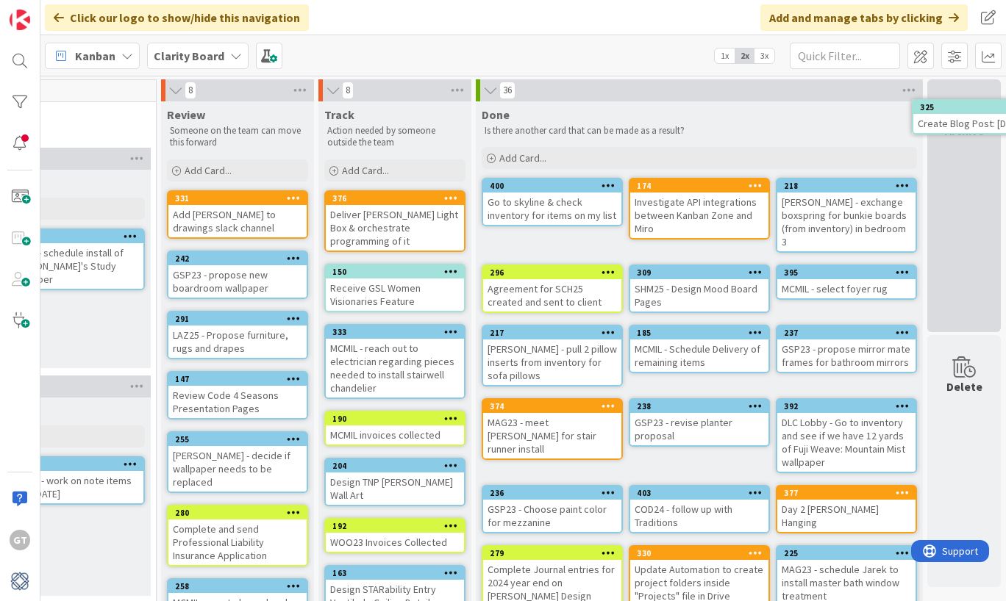
drag, startPoint x: 844, startPoint y: 190, endPoint x: 893, endPoint y: 181, distance: 50.2
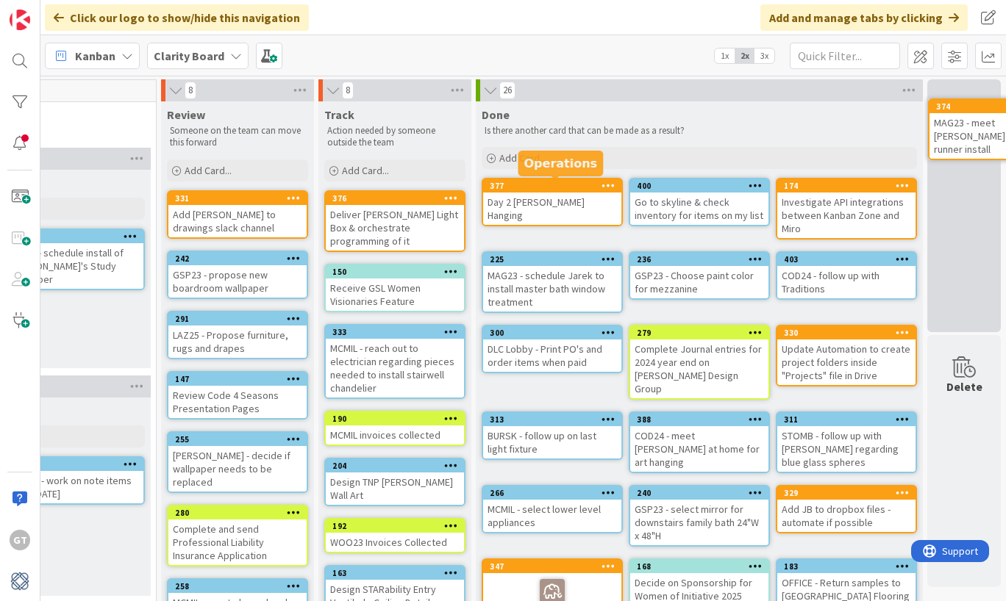
drag, startPoint x: 518, startPoint y: 205, endPoint x: 568, endPoint y: 189, distance: 51.8
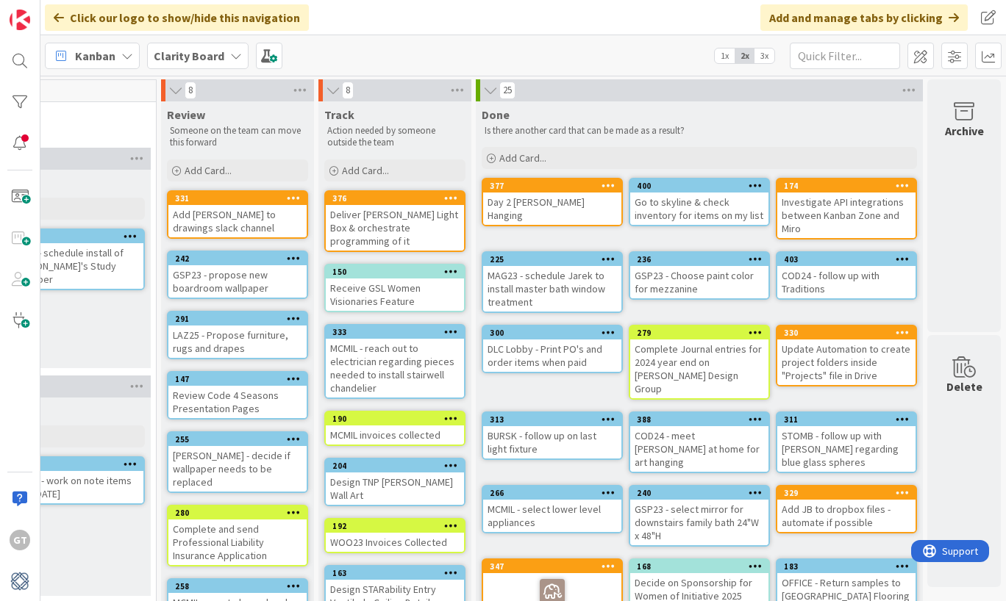
drag, startPoint x: 512, startPoint y: 192, endPoint x: 499, endPoint y: 195, distance: 13.6
click at [499, 195] on div "377 Day 2 [PERSON_NAME] Hanging" at bounding box center [552, 202] width 138 height 46
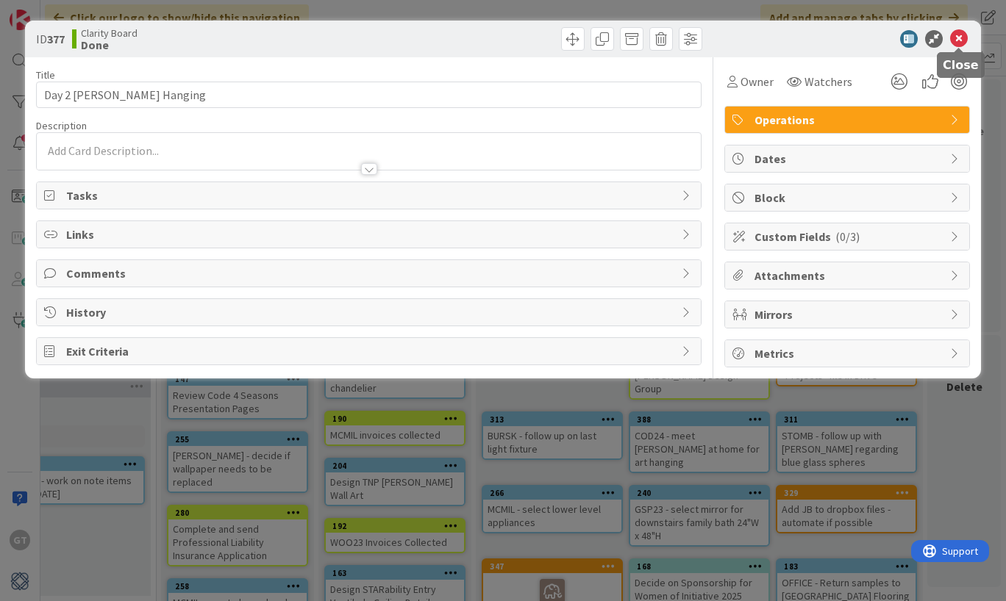
click at [961, 40] on icon at bounding box center [959, 39] width 18 height 18
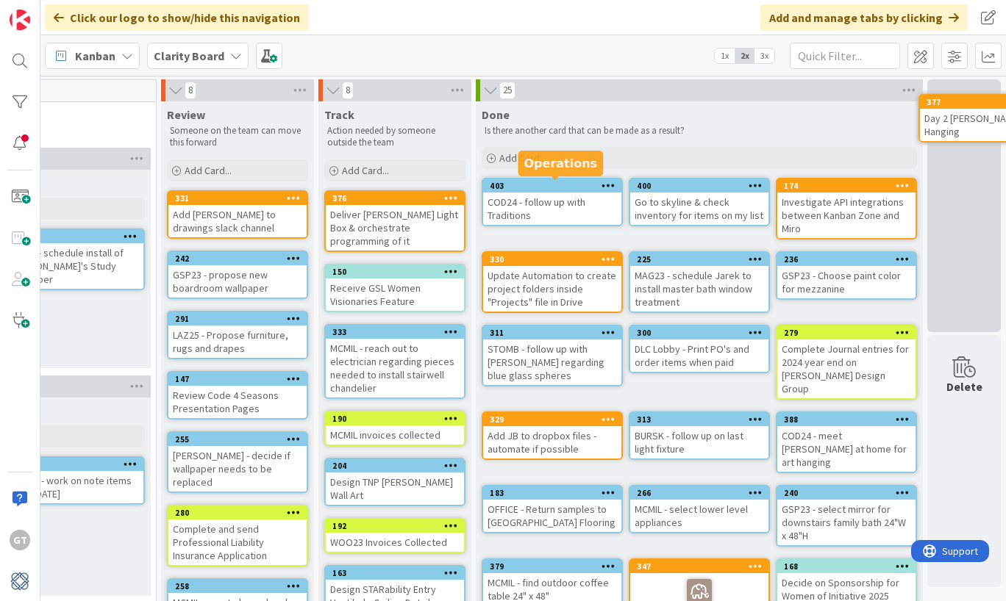
drag, startPoint x: 524, startPoint y: 196, endPoint x: 564, endPoint y: 190, distance: 40.1
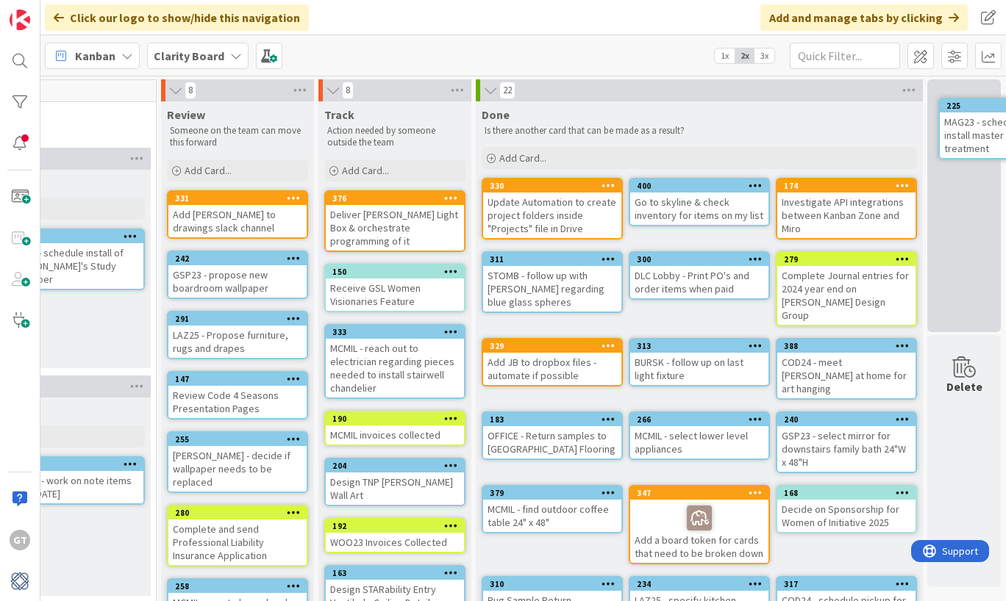
drag, startPoint x: 501, startPoint y: 204, endPoint x: 546, endPoint y: 204, distance: 45.6
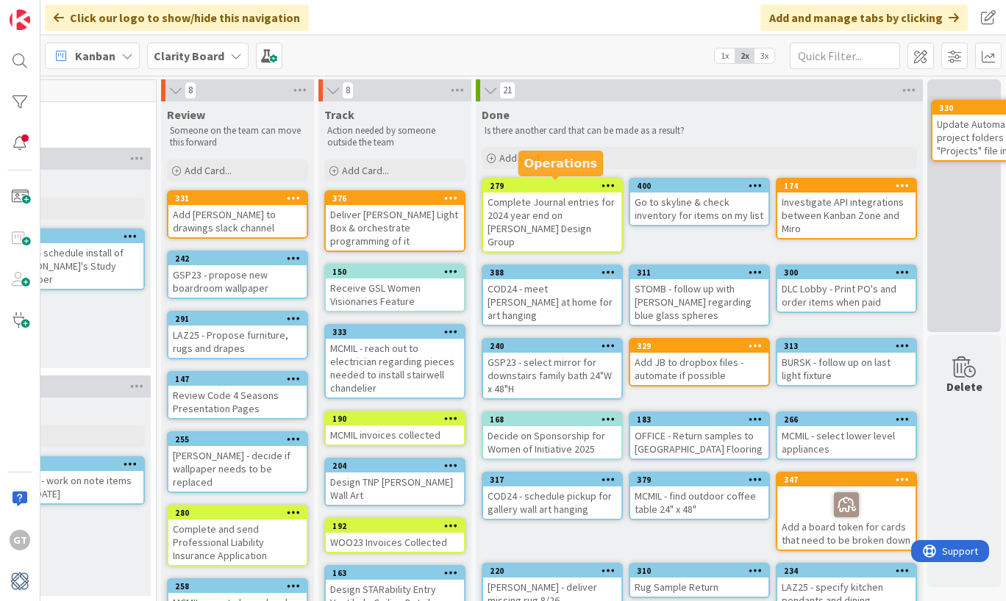
drag, startPoint x: 512, startPoint y: 198, endPoint x: 543, endPoint y: 188, distance: 32.5
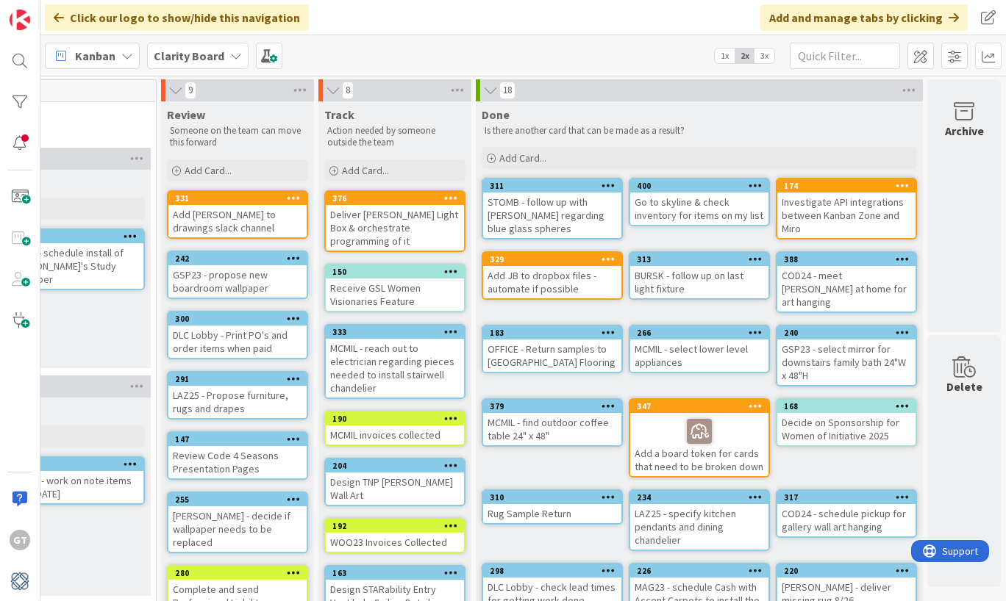
scroll to position [0, 1580]
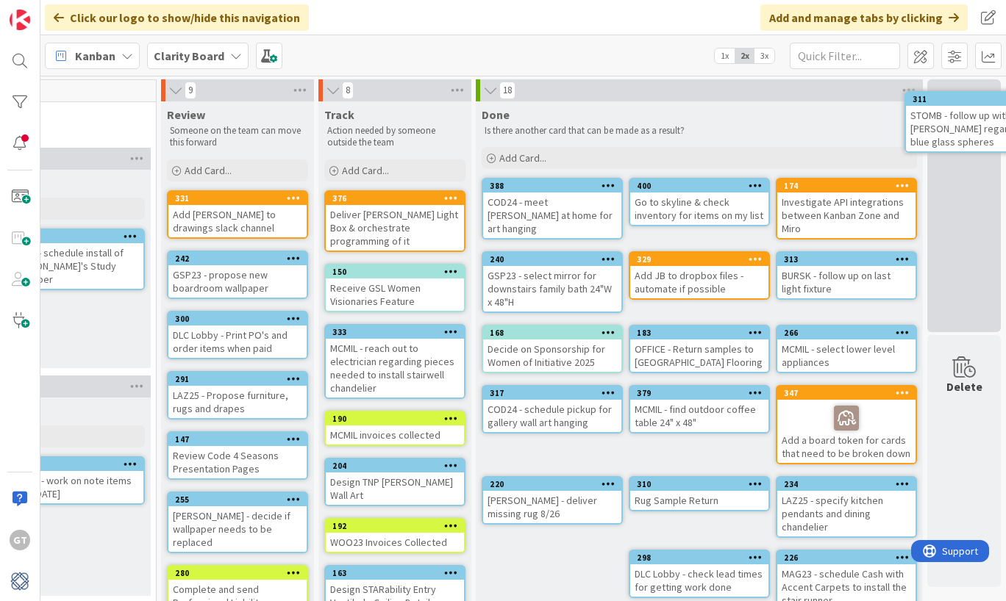
drag, startPoint x: 535, startPoint y: 211, endPoint x: 582, endPoint y: 202, distance: 47.9
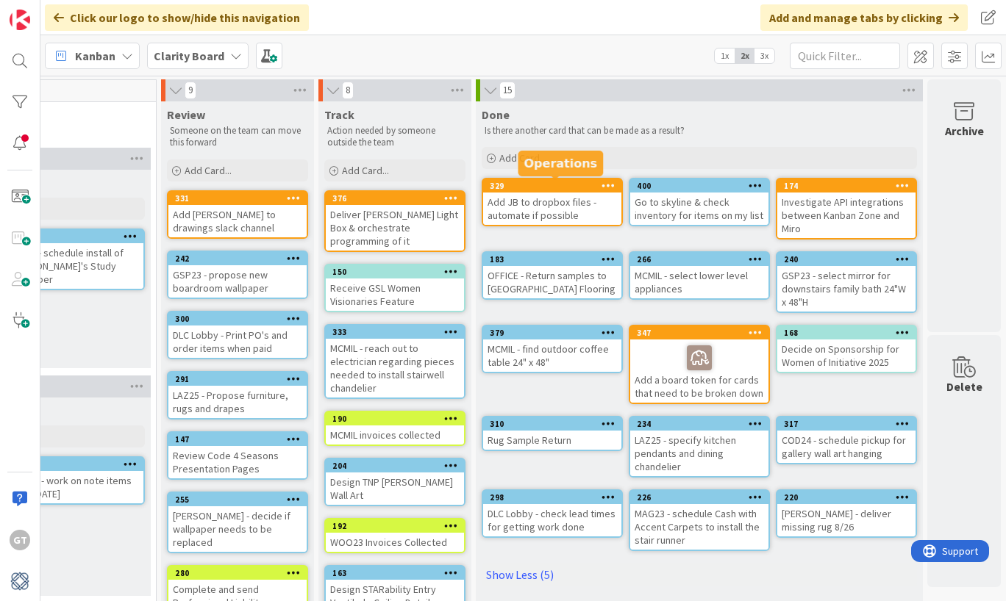
drag, startPoint x: 516, startPoint y: 199, endPoint x: 539, endPoint y: 188, distance: 25.3
click at [539, 188] on div "329 Add JB to dropbox files - automate if possible" at bounding box center [552, 202] width 138 height 46
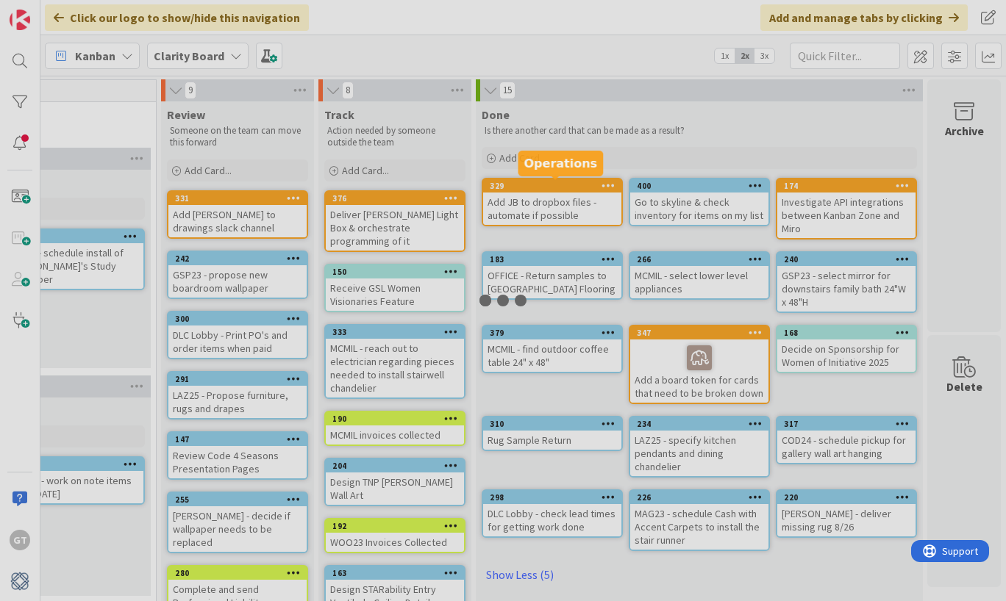
click at [539, 188] on div at bounding box center [503, 300] width 1006 height 601
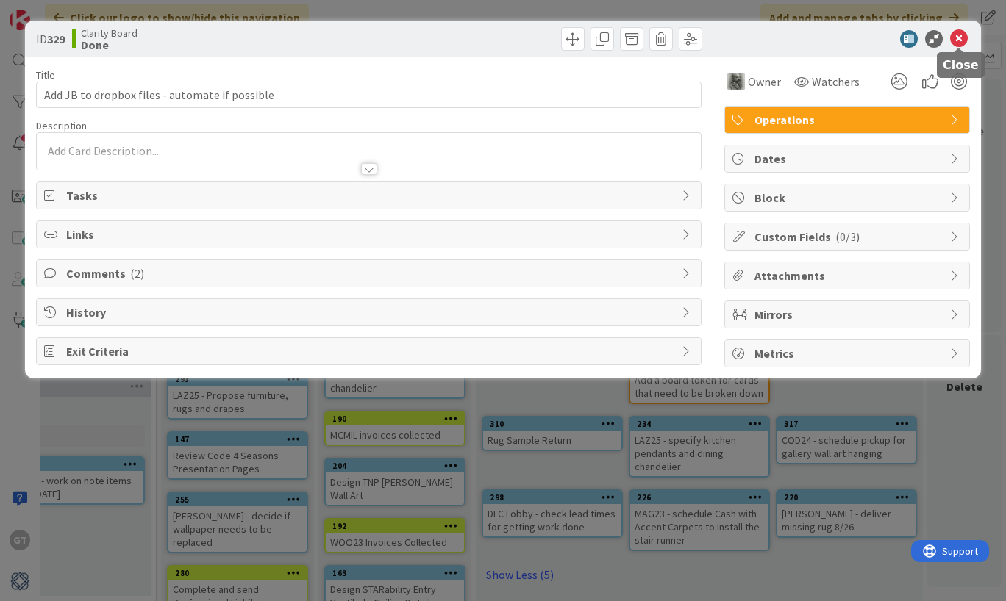
click at [961, 41] on icon at bounding box center [959, 39] width 18 height 18
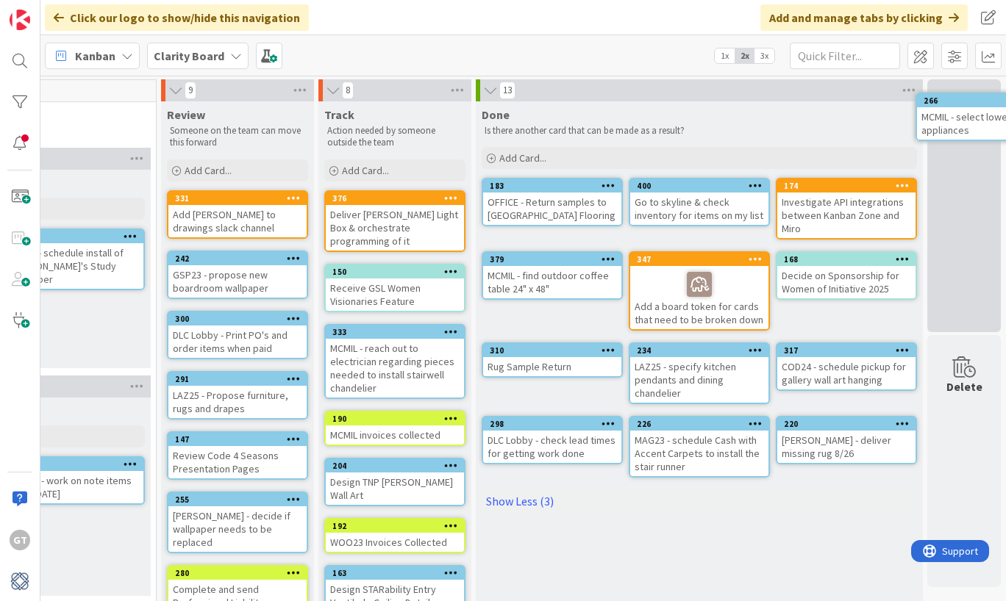
drag, startPoint x: 832, startPoint y: 198, endPoint x: 887, endPoint y: 176, distance: 58.7
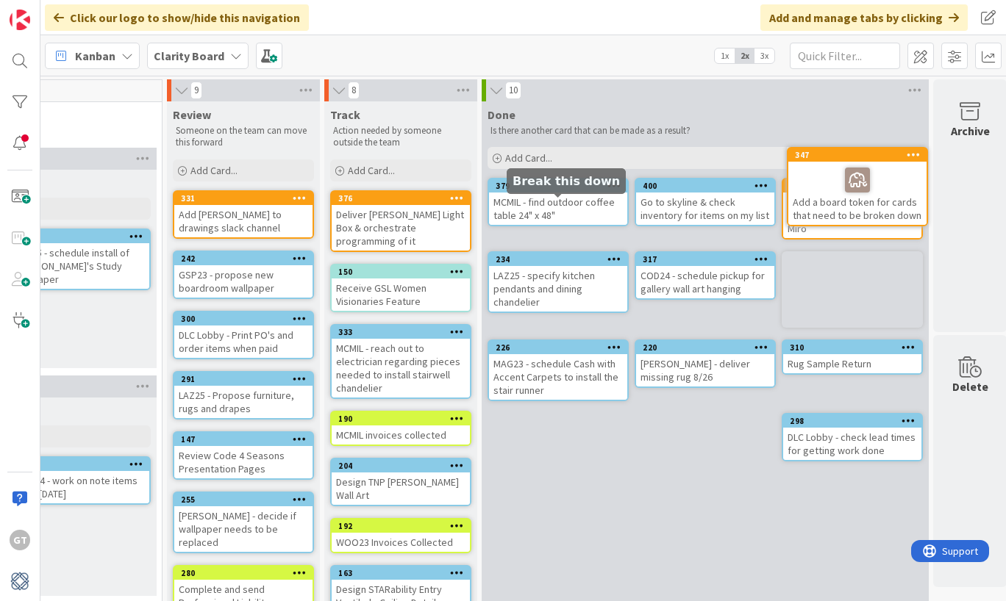
scroll to position [0, 1580]
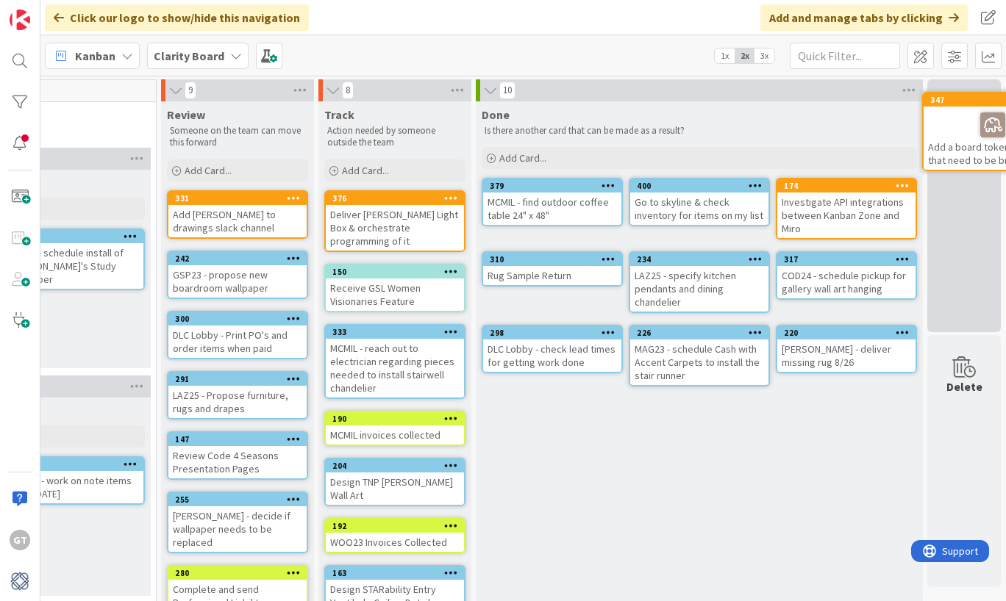
drag, startPoint x: 518, startPoint y: 210, endPoint x: 552, endPoint y: 210, distance: 33.8
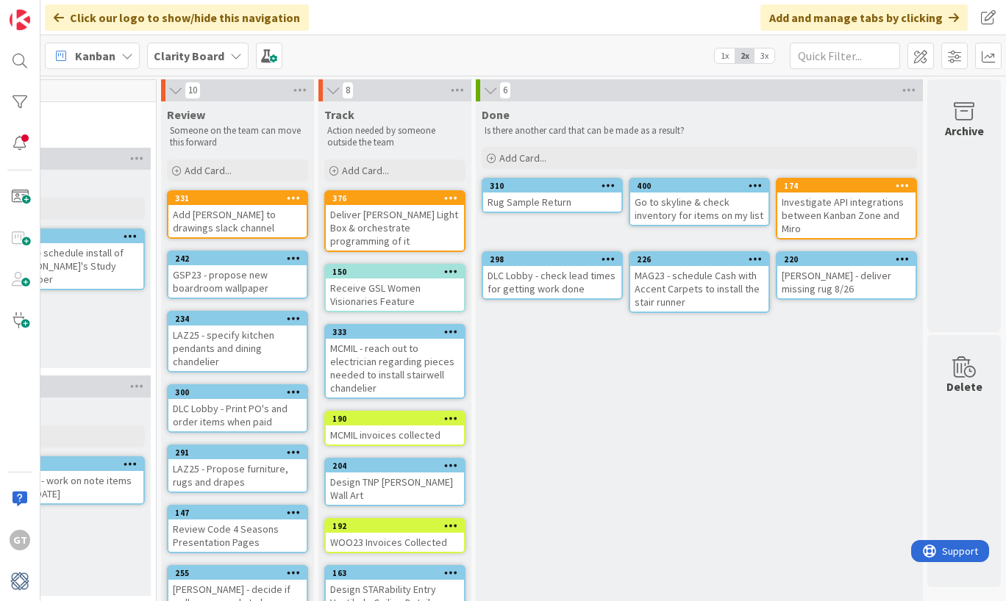
click at [520, 193] on div "Rug Sample Return" at bounding box center [552, 202] width 138 height 19
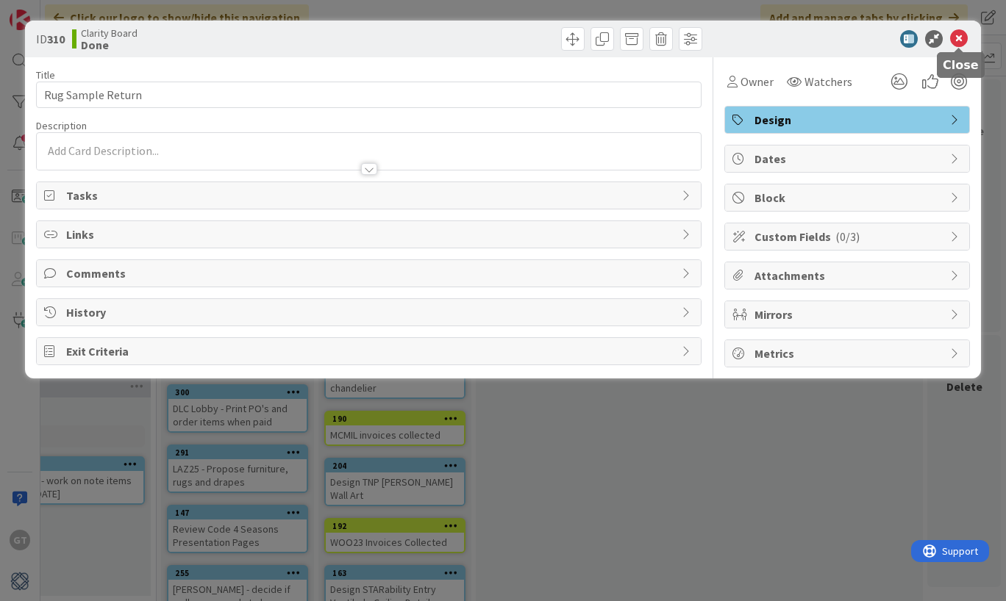
click at [959, 36] on icon at bounding box center [959, 39] width 18 height 18
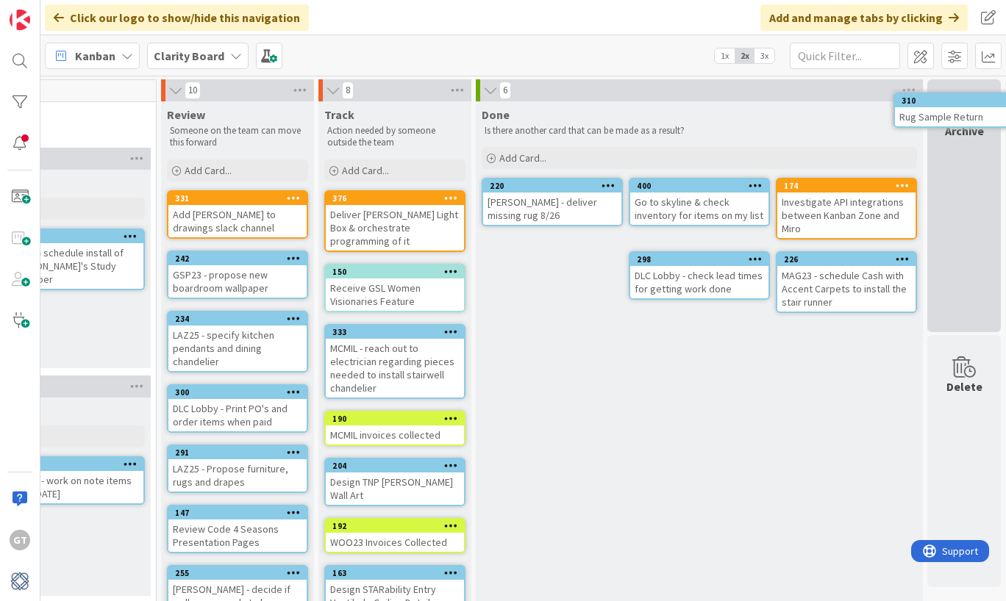
drag, startPoint x: 568, startPoint y: 206, endPoint x: 610, endPoint y: 182, distance: 48.4
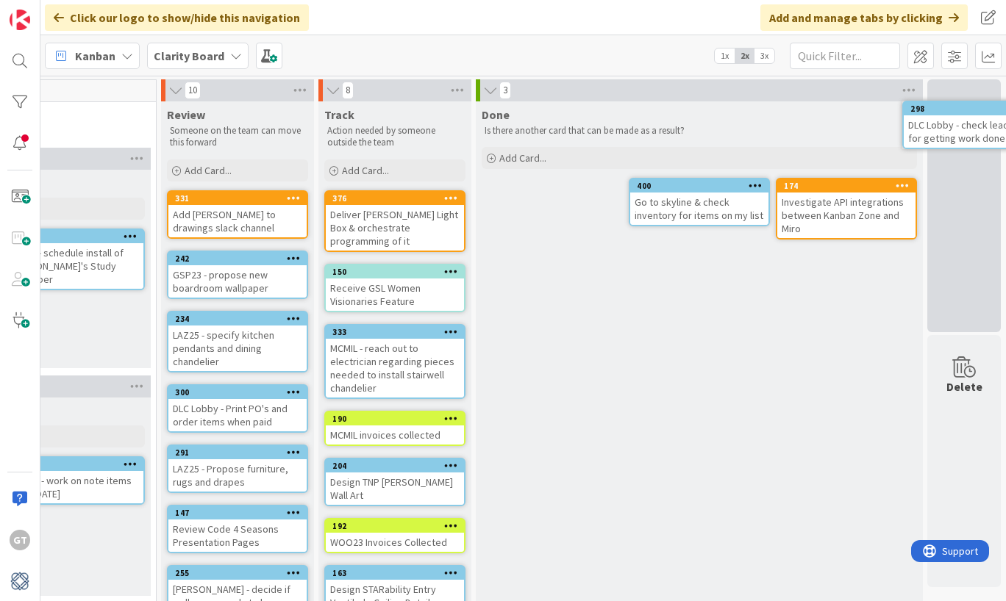
drag, startPoint x: 529, startPoint y: 198, endPoint x: 564, endPoint y: 193, distance: 34.9
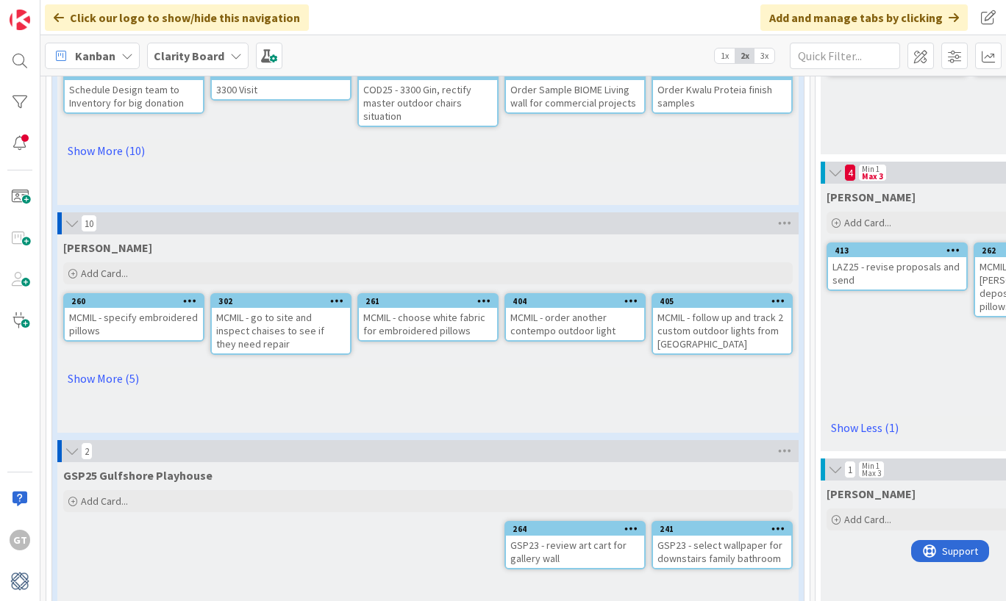
scroll to position [215, 0]
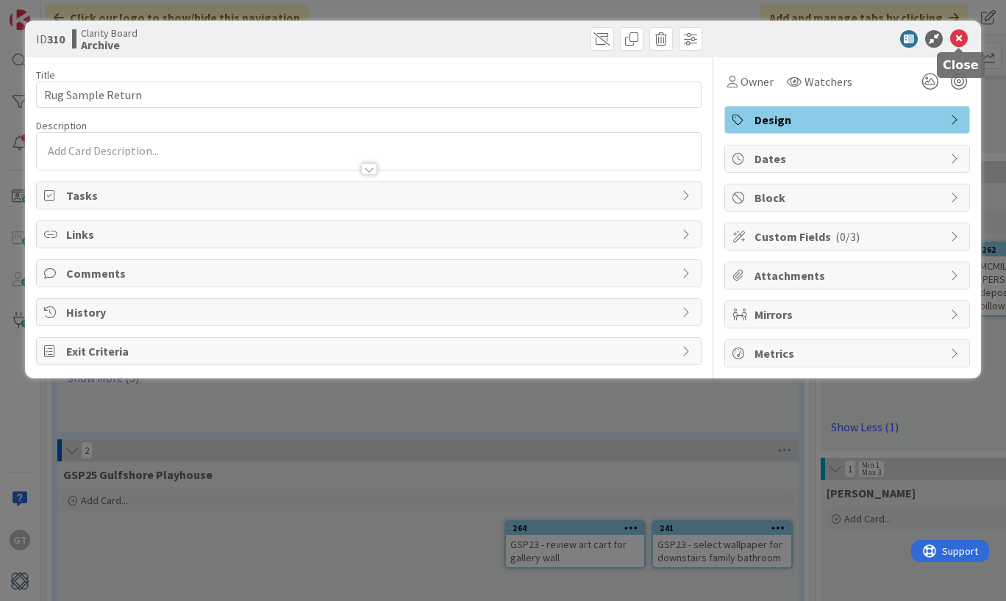
click at [959, 40] on icon at bounding box center [959, 39] width 18 height 18
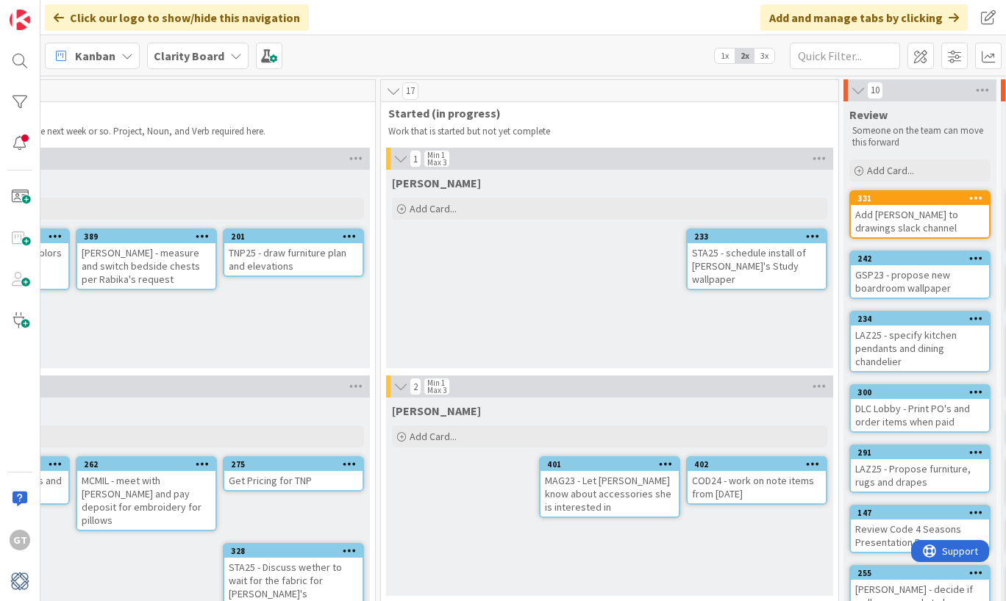
scroll to position [0, 926]
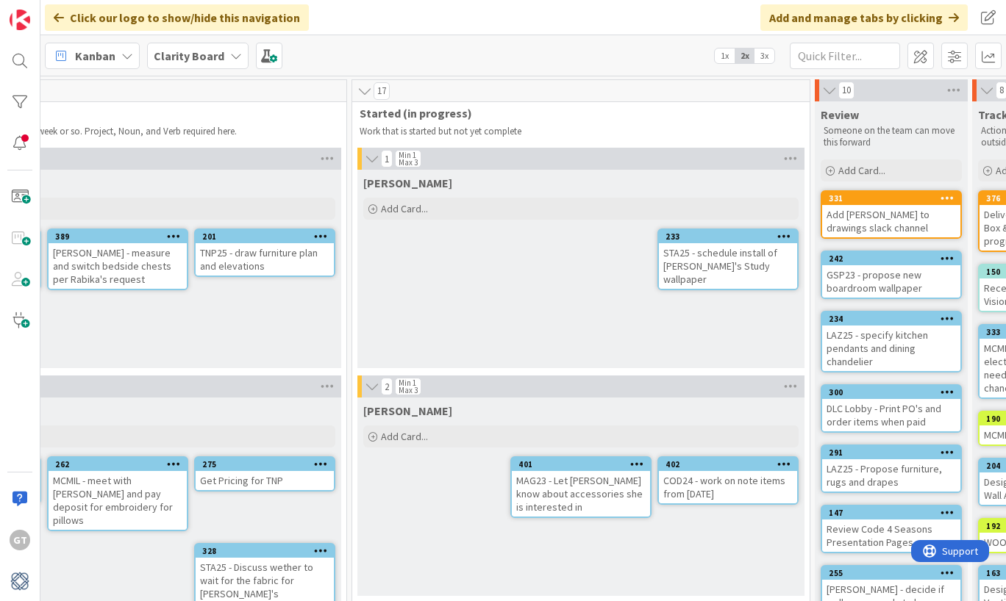
click at [675, 248] on div "STA25 - schedule install of [PERSON_NAME]'s Study wallpaper" at bounding box center [728, 266] width 138 height 46
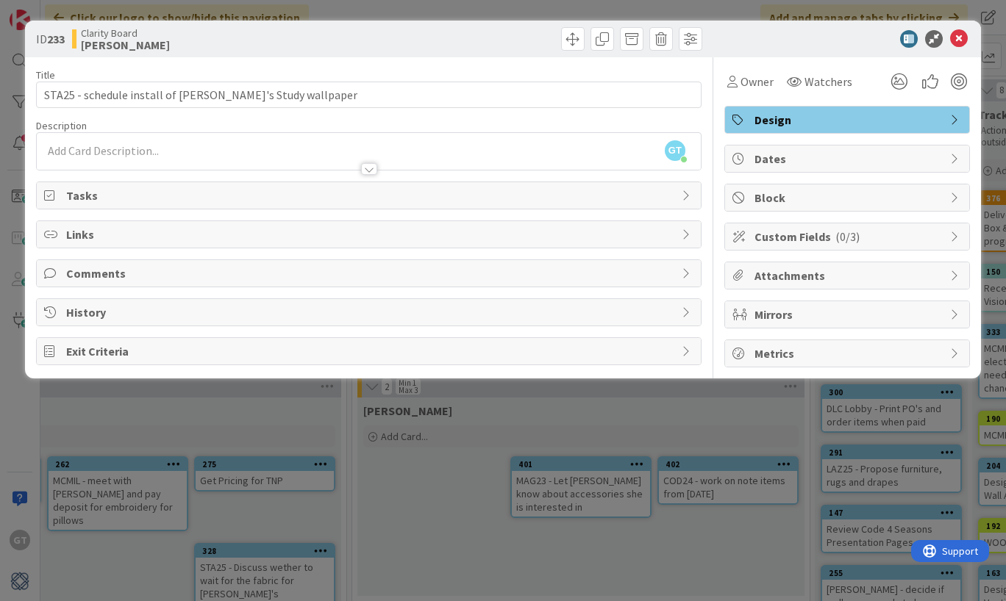
click at [806, 232] on span "Custom Fields ( 0/3 )" at bounding box center [848, 237] width 188 height 18
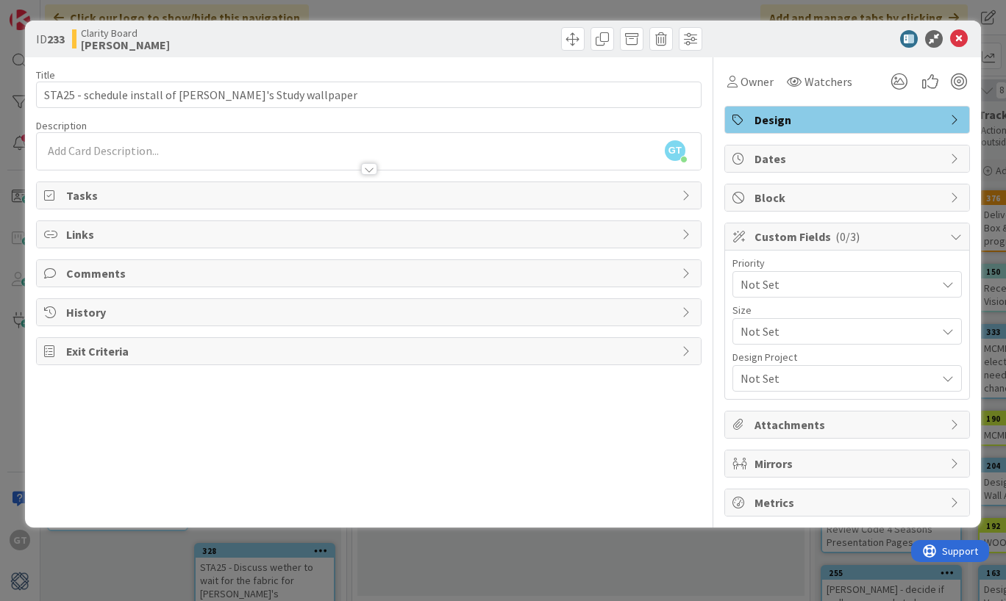
click at [806, 232] on span "Custom Fields ( 0/3 )" at bounding box center [848, 237] width 188 height 18
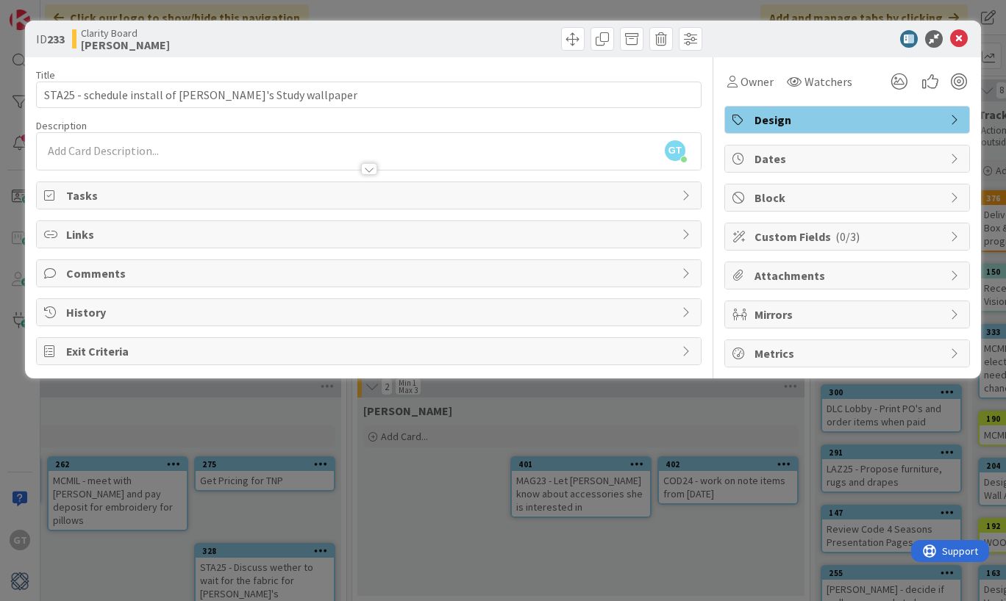
click at [610, 265] on span "Comments" at bounding box center [370, 274] width 608 height 18
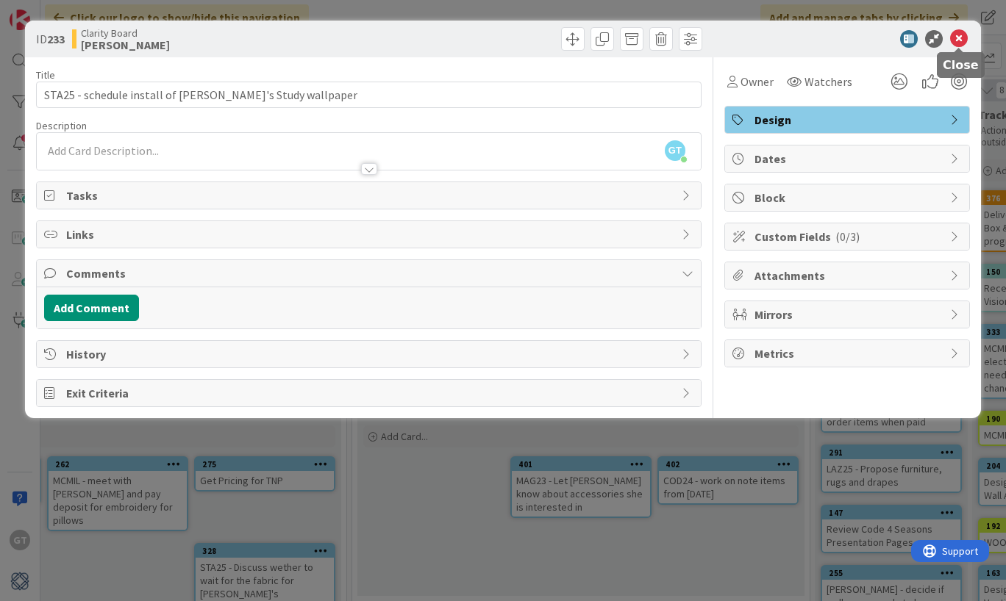
click at [962, 36] on icon at bounding box center [959, 39] width 18 height 18
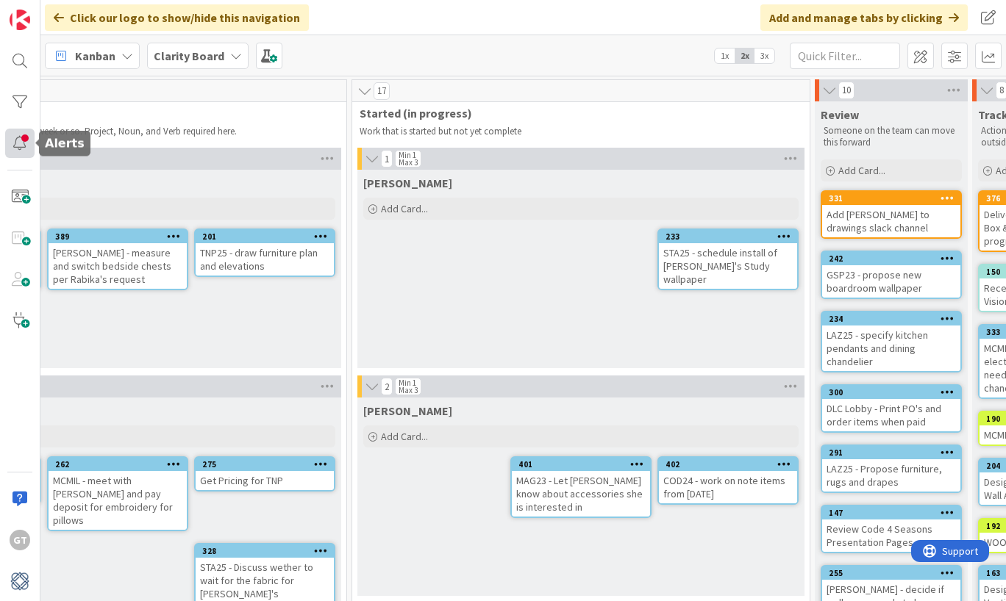
click at [18, 151] on div at bounding box center [19, 143] width 29 height 29
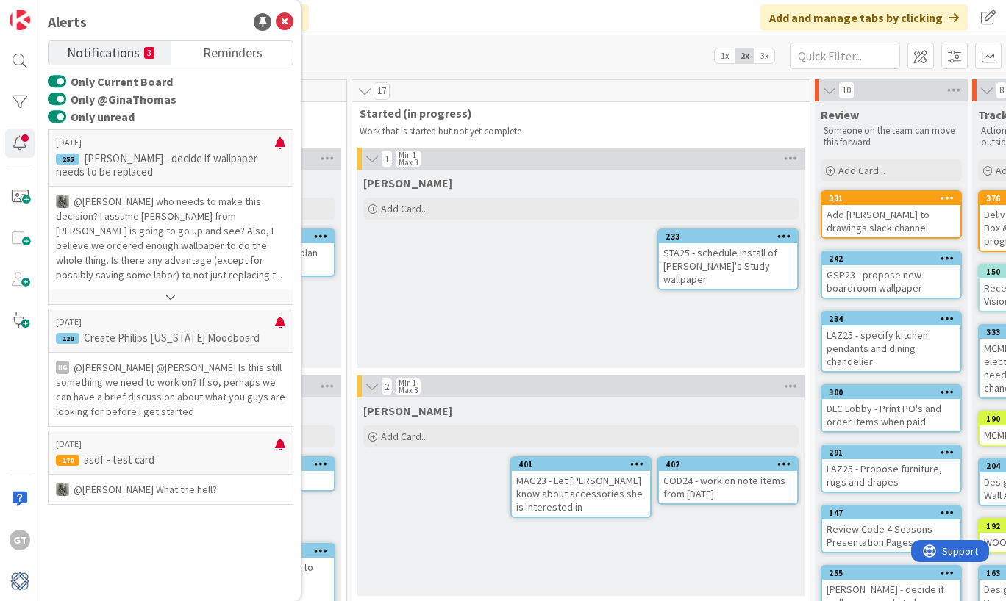
click at [126, 54] on span "Notifications" at bounding box center [103, 51] width 73 height 21
click at [170, 290] on button at bounding box center [171, 297] width 244 height 15
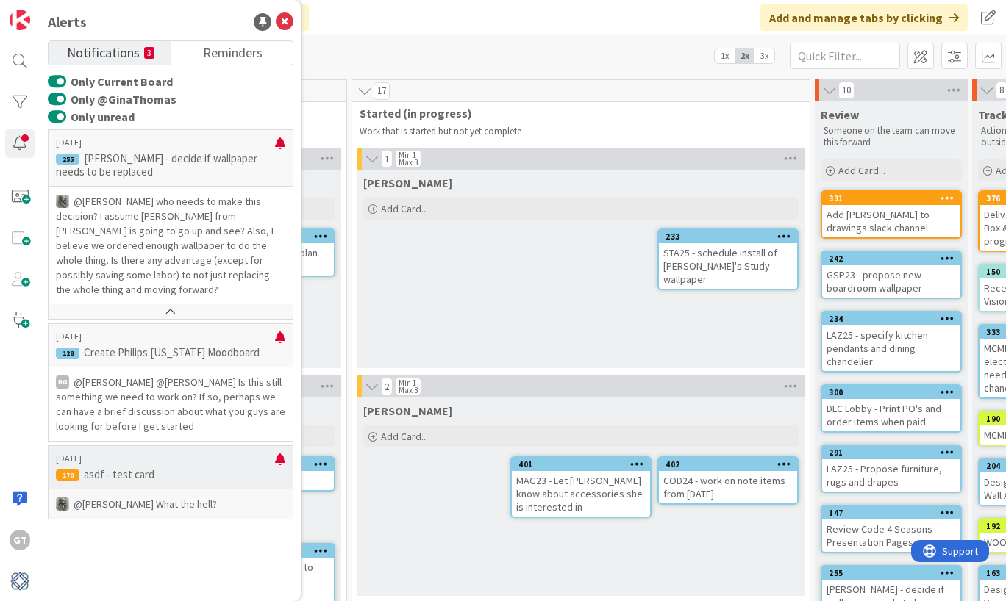
click at [164, 497] on p "@[PERSON_NAME]﻿ What the hell?" at bounding box center [170, 504] width 229 height 15
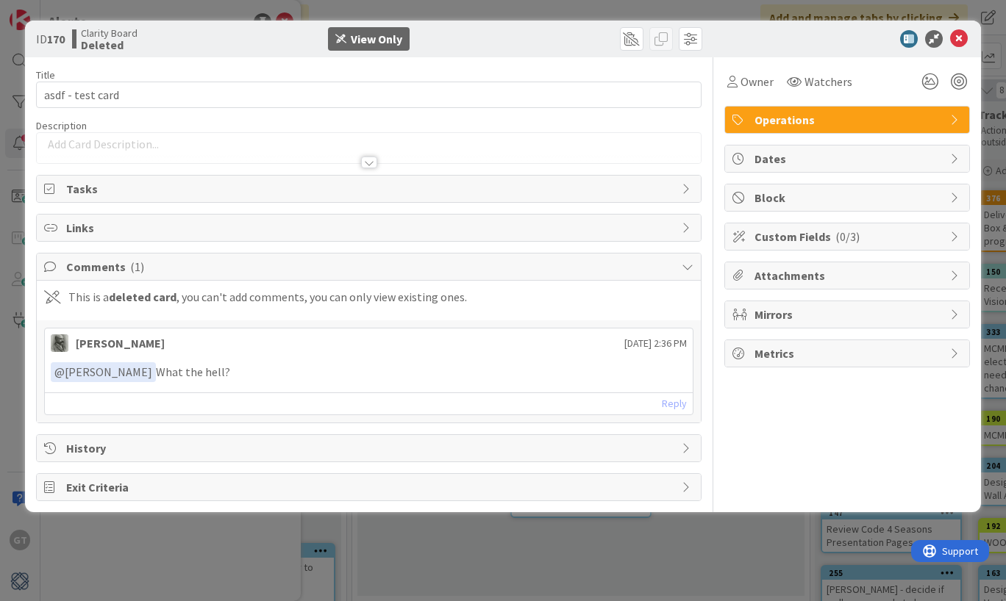
click at [186, 409] on div "Reply" at bounding box center [369, 404] width 648 height 22
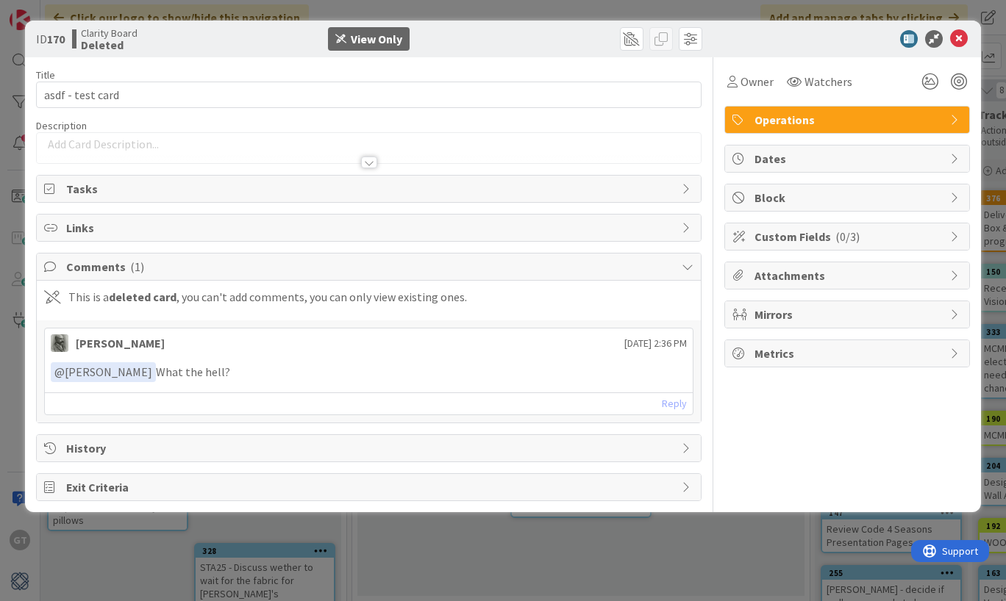
click at [672, 407] on link "Reply" at bounding box center [674, 404] width 25 height 18
click at [673, 405] on link "Reply" at bounding box center [674, 404] width 25 height 18
click at [265, 375] on p "﻿ @ [PERSON_NAME] ﻿ What the hell?" at bounding box center [369, 372] width 636 height 20
click at [961, 35] on icon at bounding box center [959, 39] width 18 height 18
